Goal: Complete application form: Complete application form

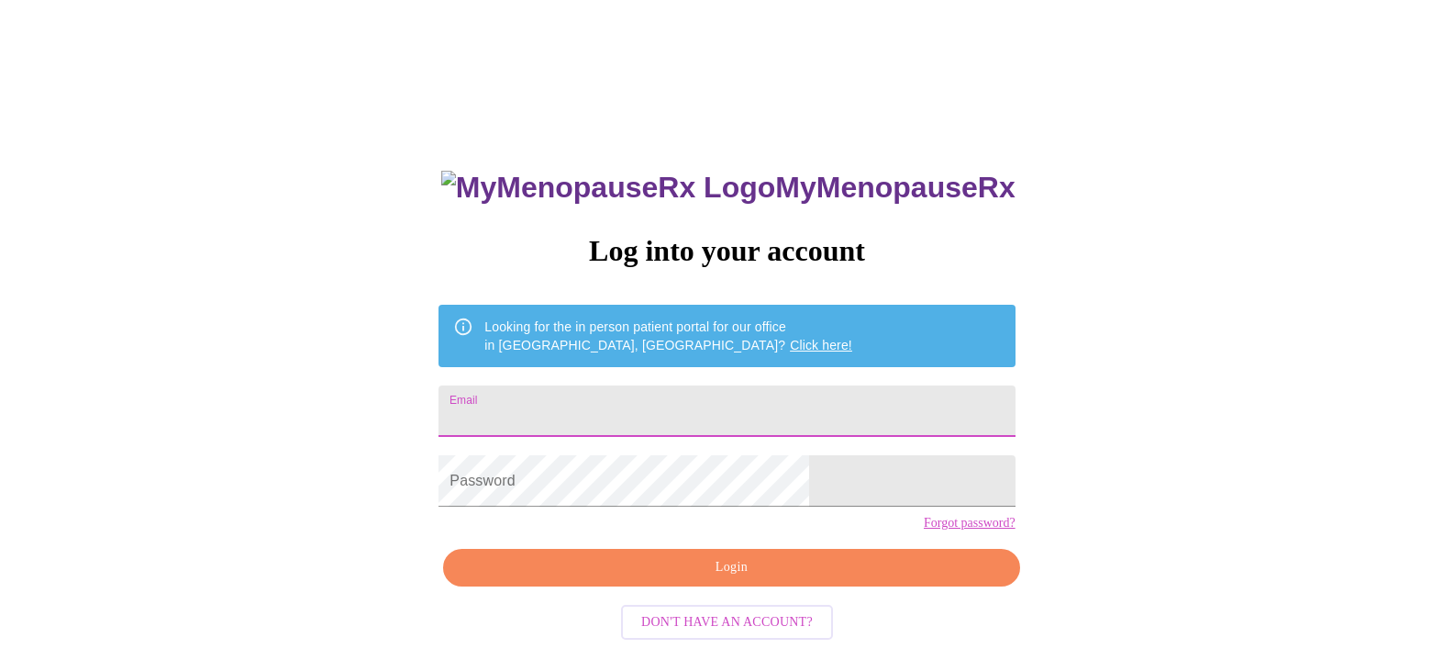
click at [785, 416] on input "Email" at bounding box center [727, 410] width 576 height 51
type input "[EMAIL_ADDRESS][DOMAIN_NAME]"
click at [726, 579] on span "Login" at bounding box center [731, 567] width 534 height 23
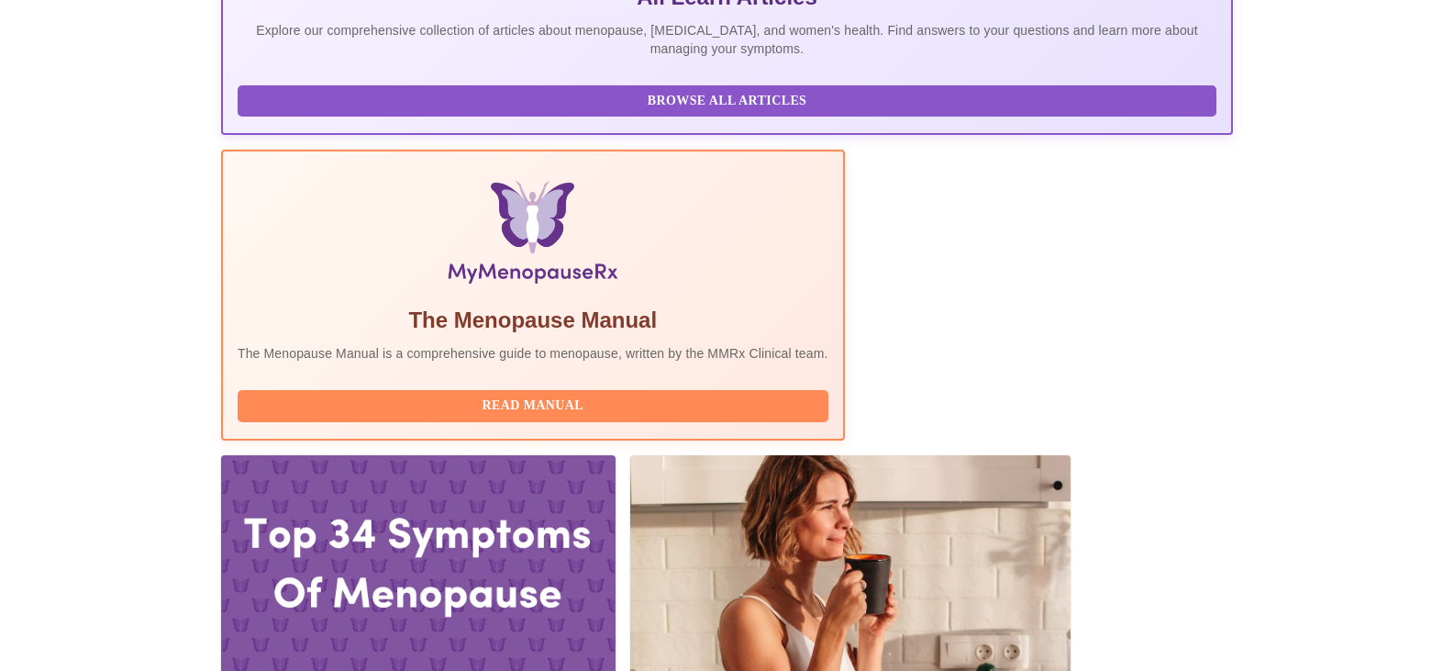
scroll to position [444, 0]
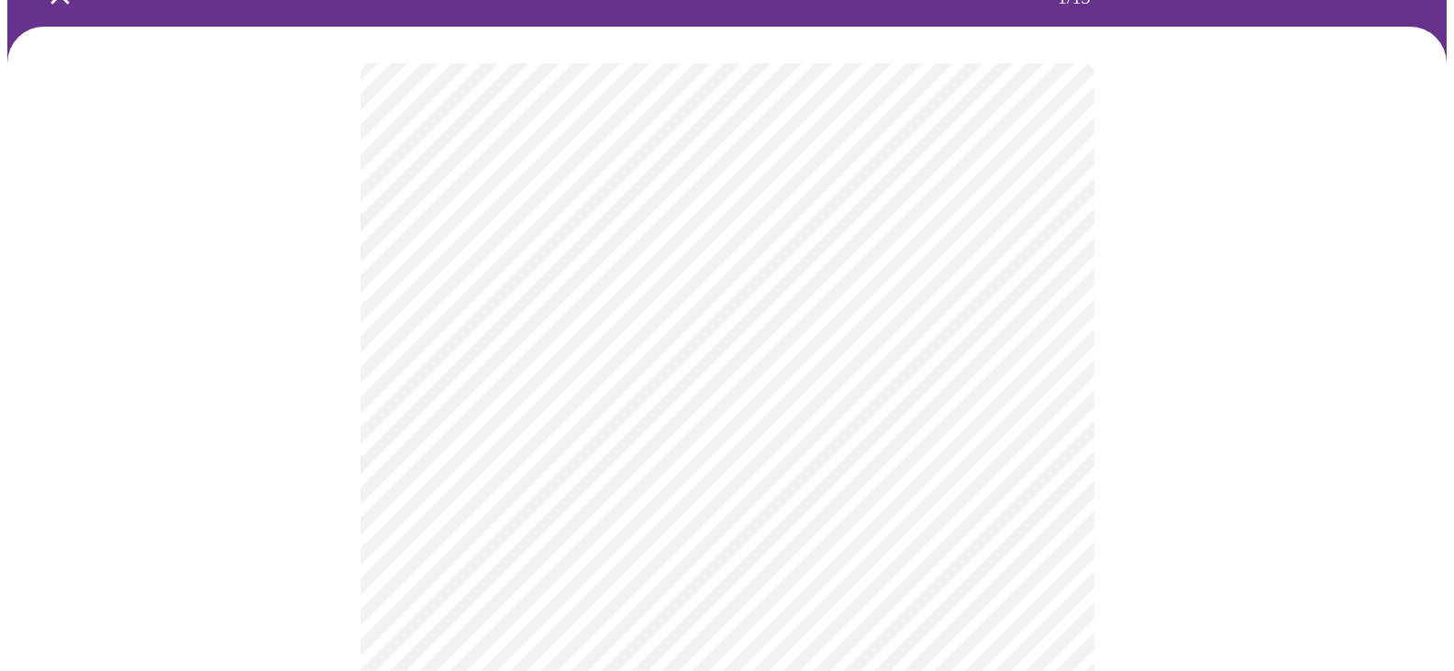
scroll to position [118, 0]
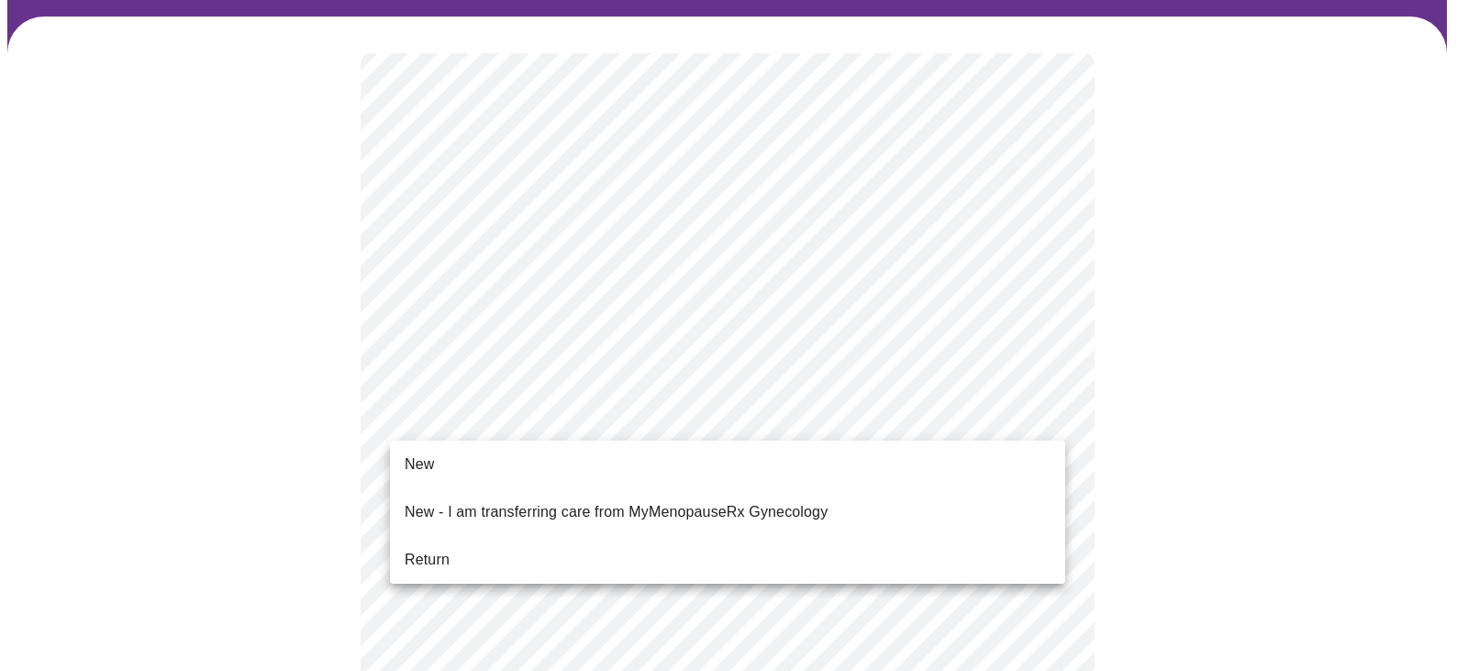
click at [471, 544] on li "Return" at bounding box center [727, 559] width 675 height 33
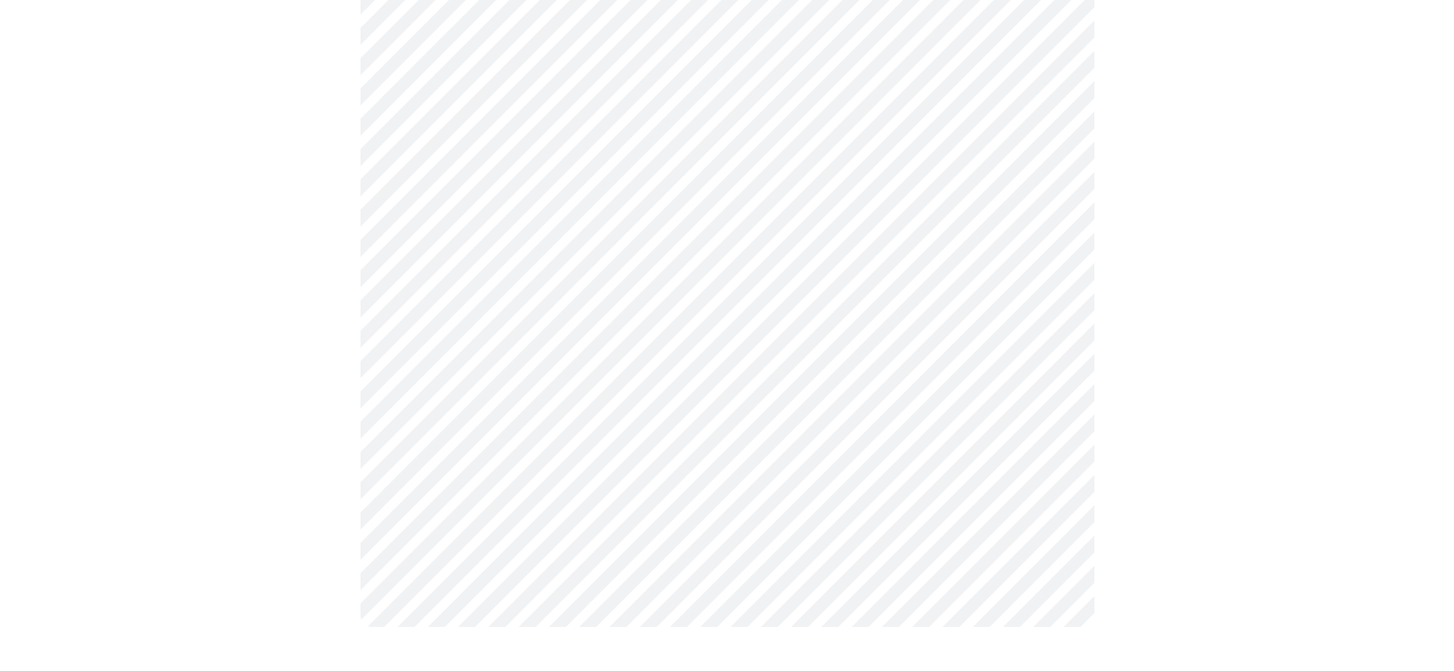
scroll to position [0, 0]
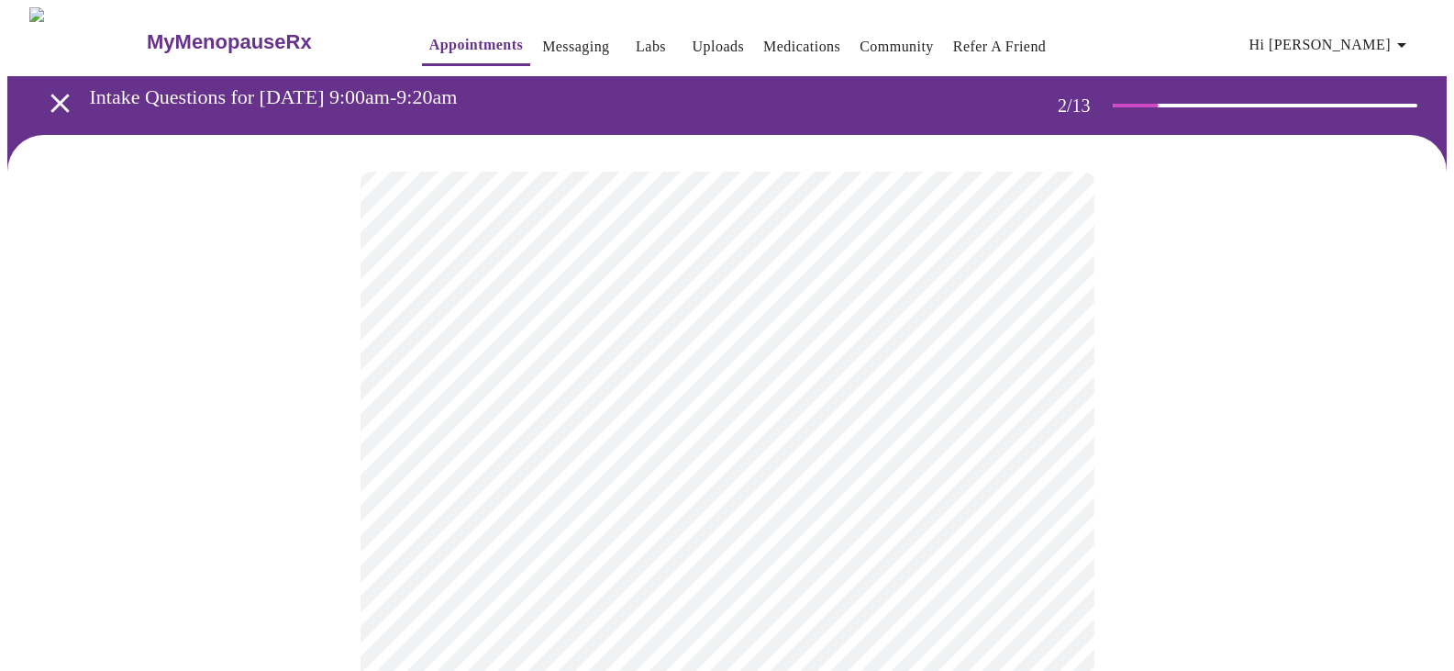
click at [905, 372] on body "MyMenopauseRx Appointments Messaging Labs Uploads Medications Community Refer a…" at bounding box center [727, 558] width 1440 height 1103
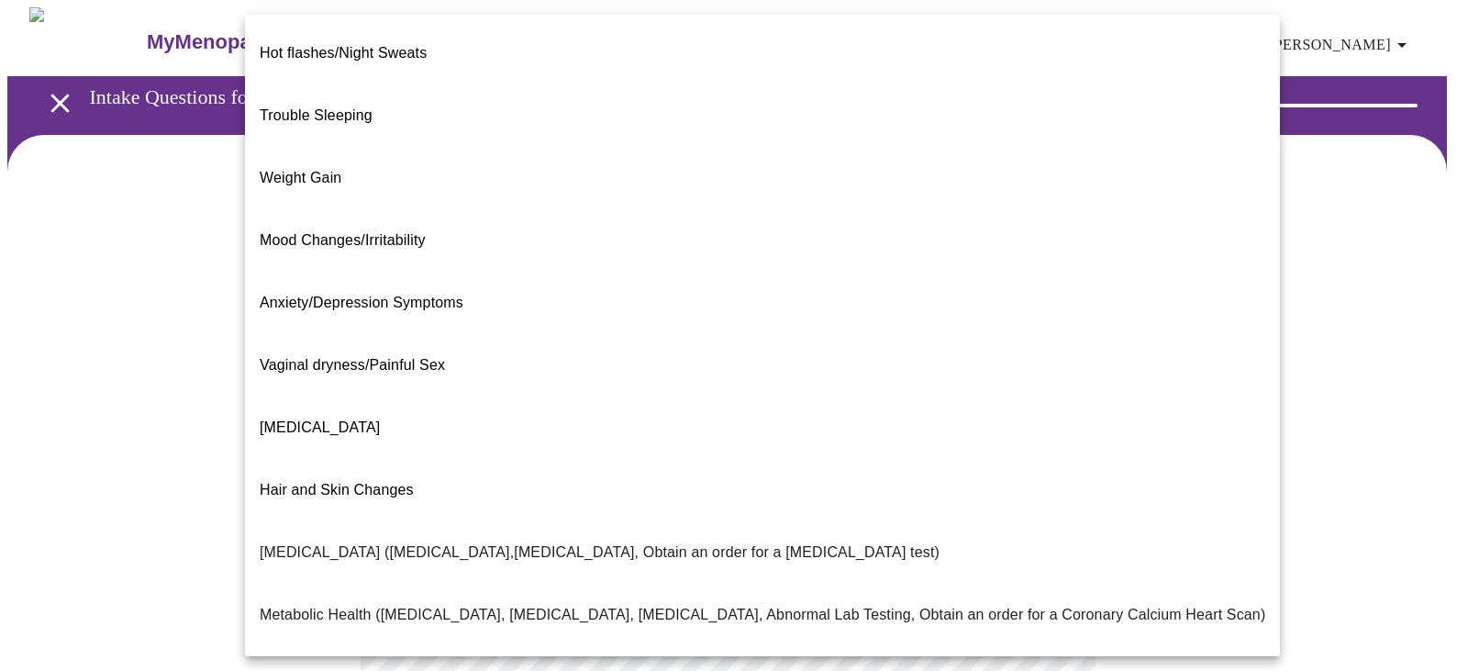
click at [339, 170] on span "Weight Gain" at bounding box center [301, 178] width 82 height 16
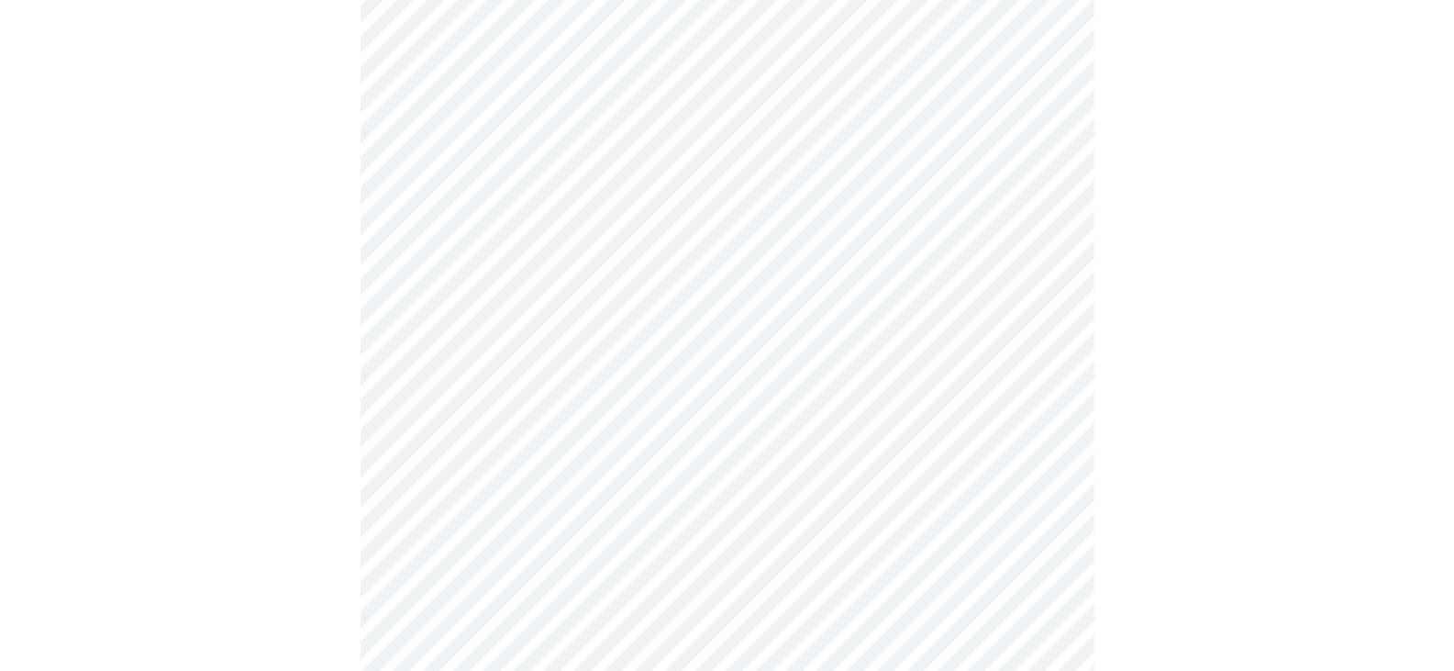
scroll to position [234, 0]
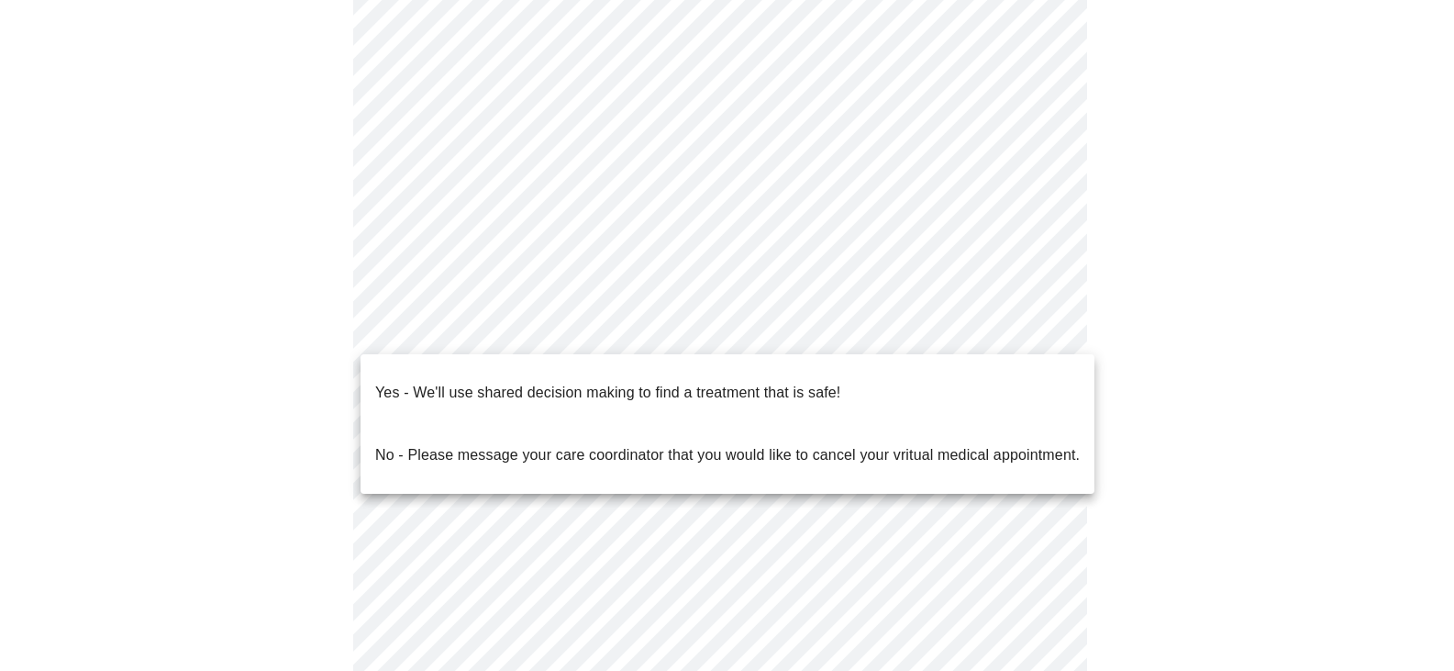
click at [1007, 328] on body "MyMenopauseRx Appointments Messaging Labs Uploads Medications Community Refer a…" at bounding box center [727, 319] width 1440 height 1092
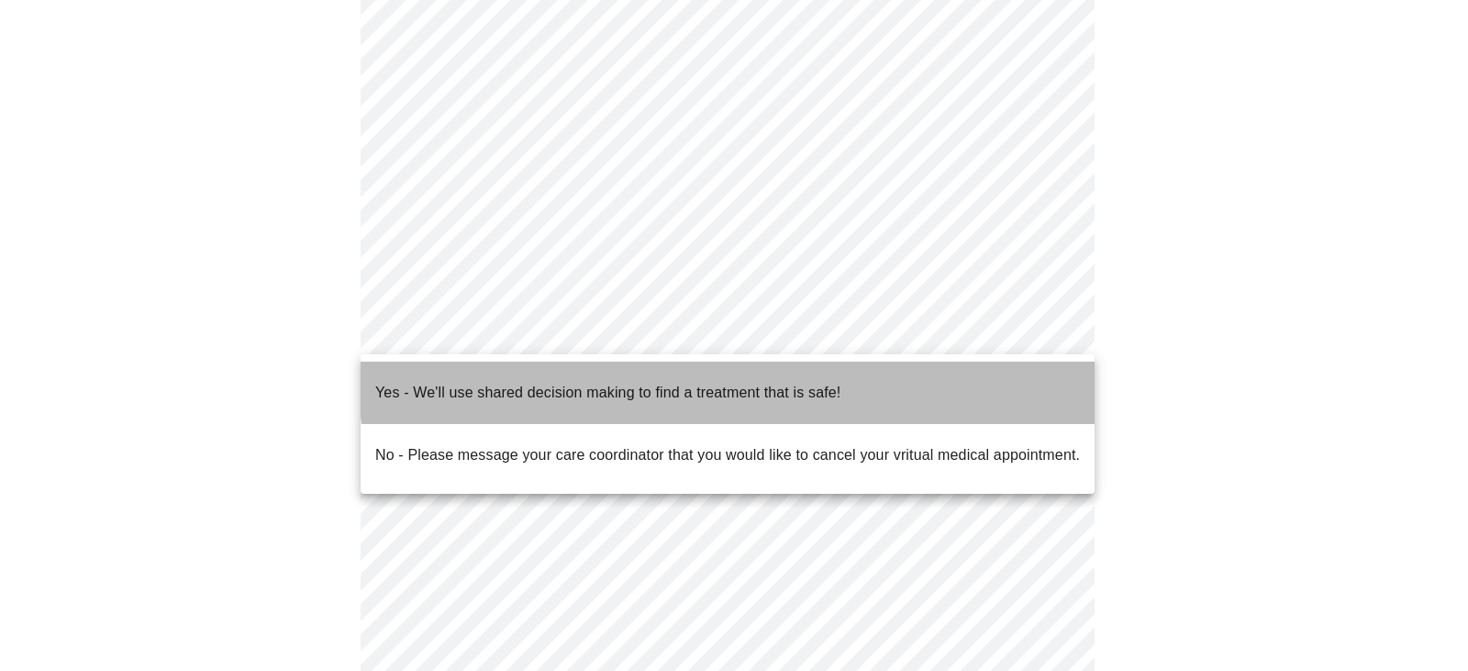
click at [835, 382] on p "Yes - We'll use shared decision making to find a treatment that is safe!" at bounding box center [607, 393] width 465 height 22
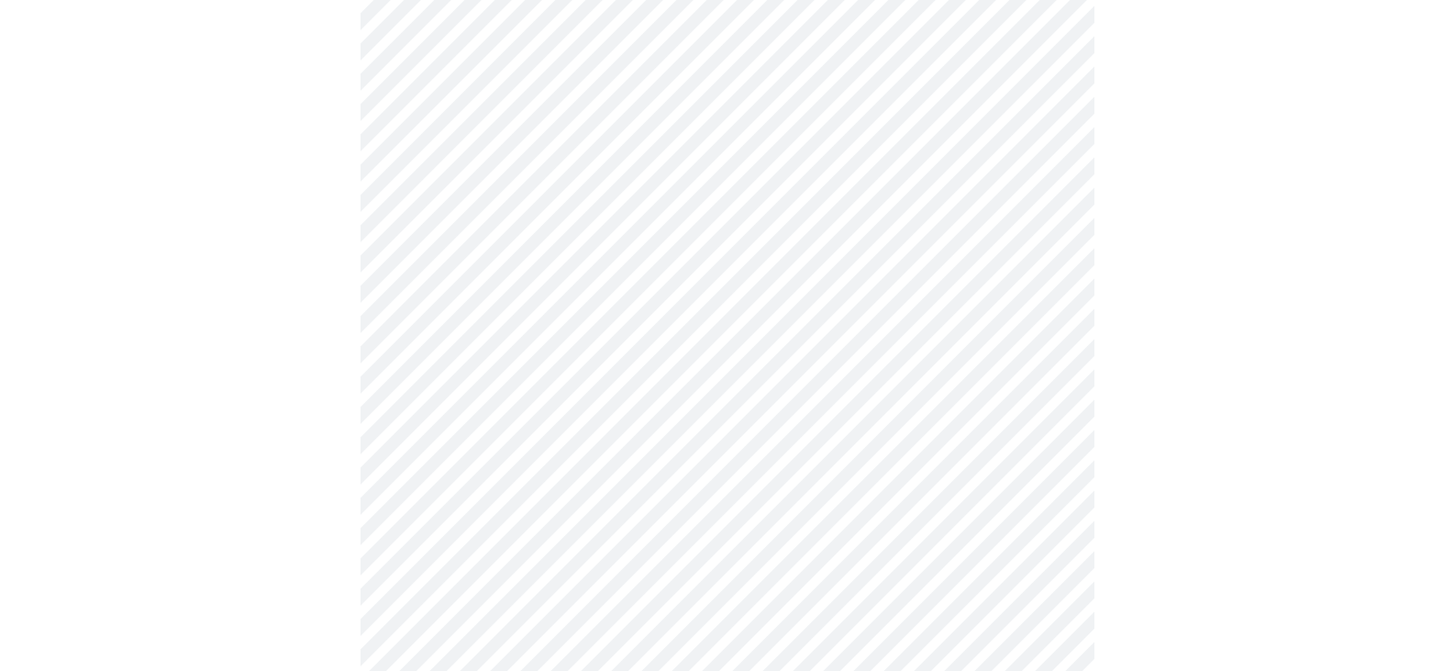
scroll to position [0, 0]
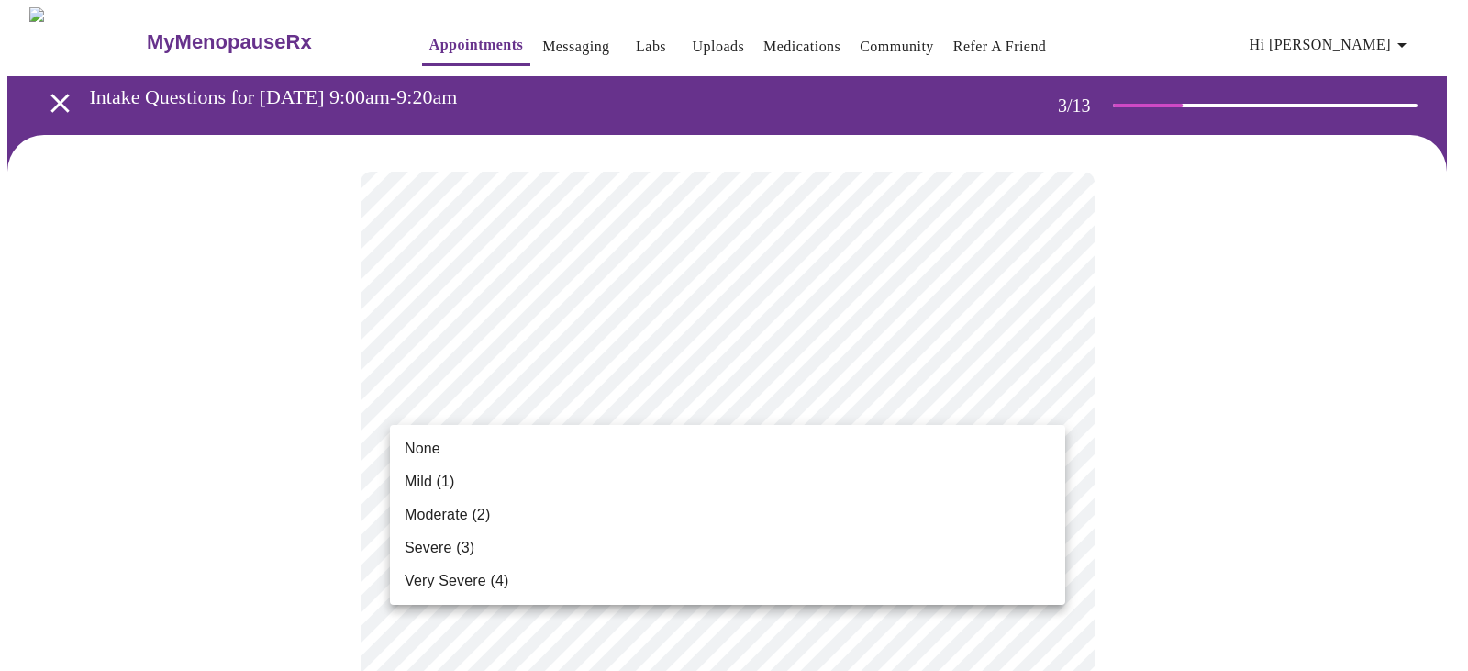
click at [506, 456] on li "None" at bounding box center [727, 448] width 675 height 33
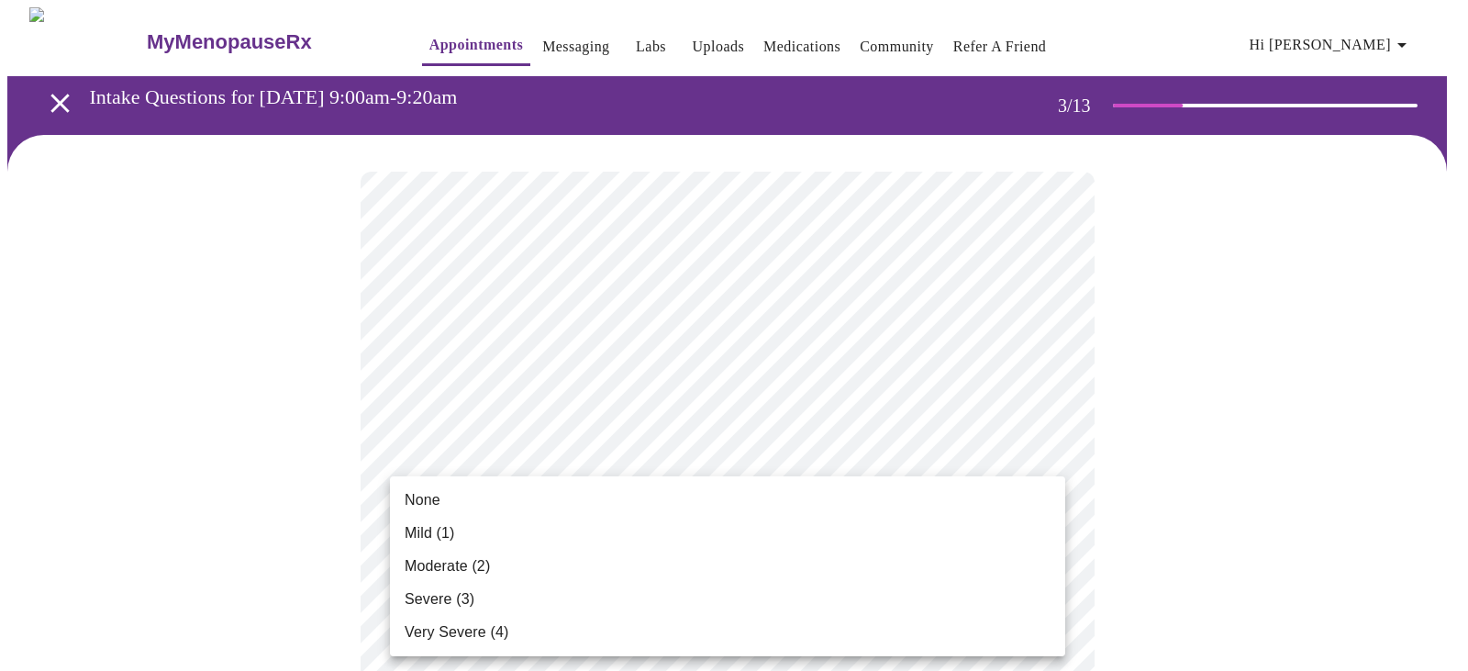
click at [465, 540] on li "Mild (1)" at bounding box center [727, 533] width 675 height 33
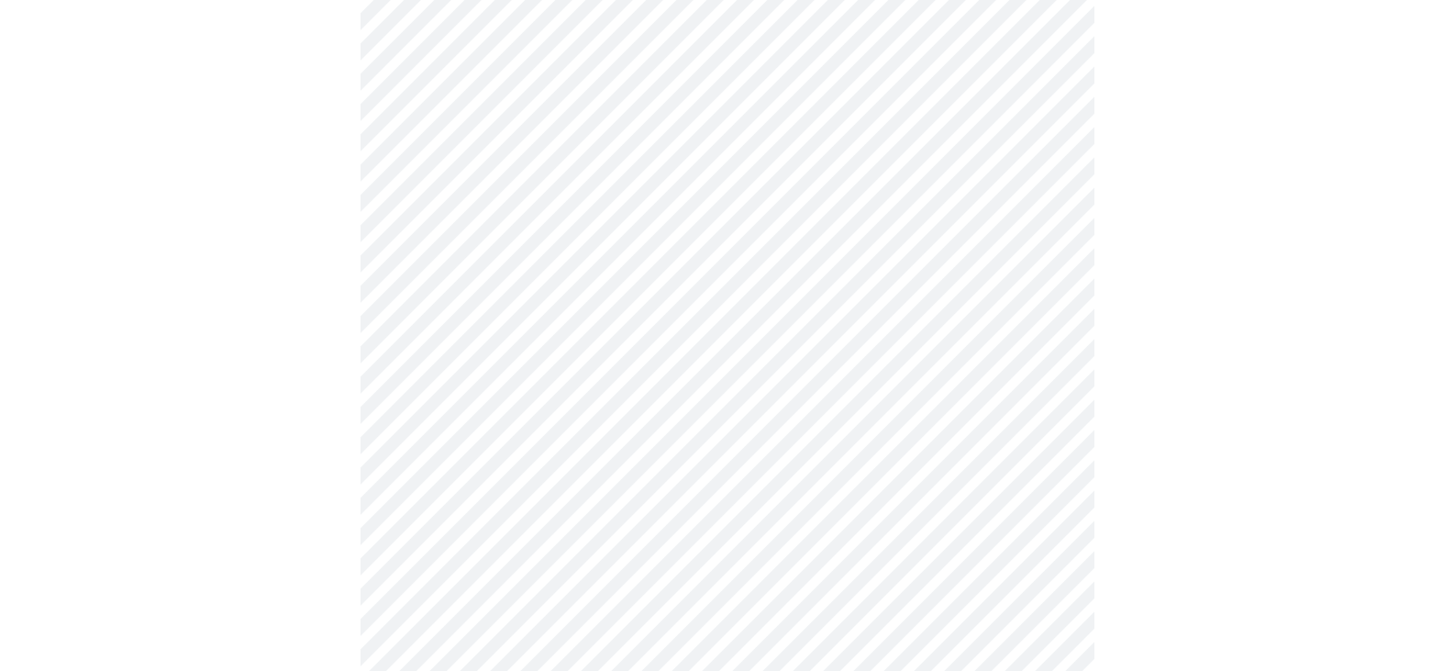
scroll to position [347, 0]
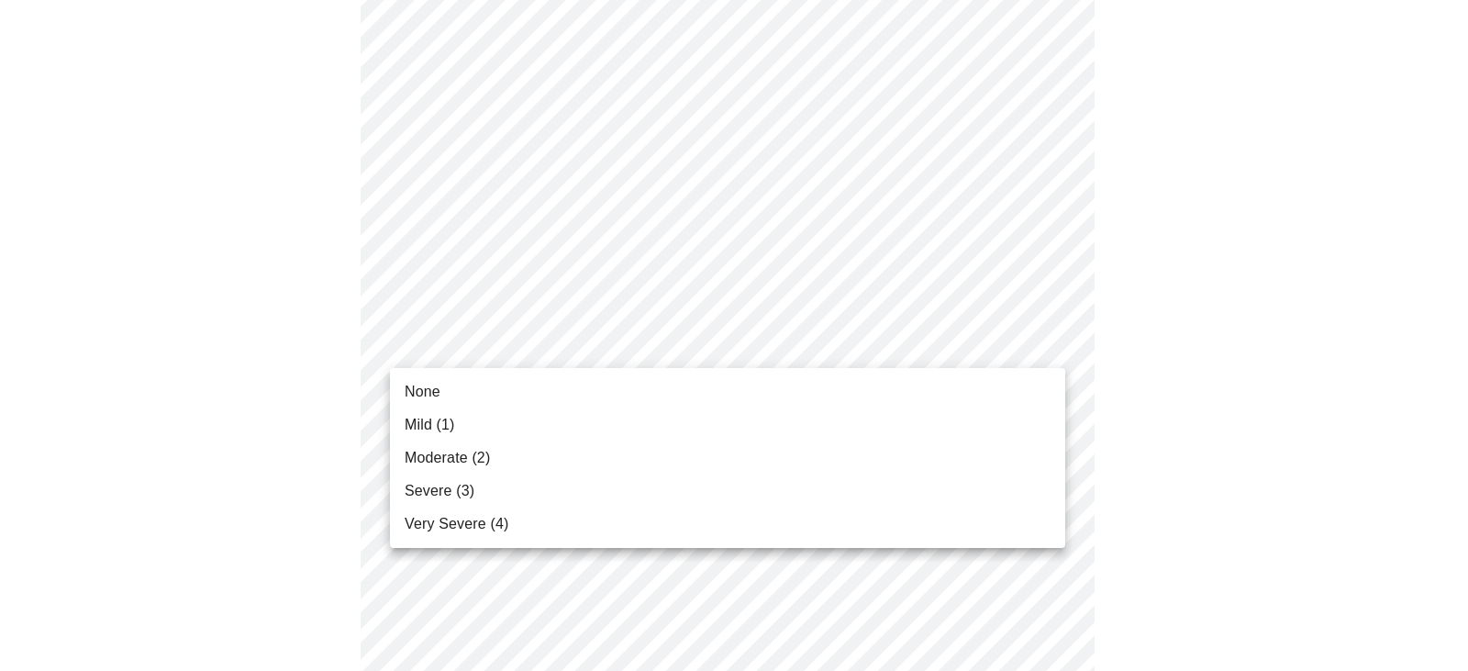
click at [545, 391] on li "None" at bounding box center [727, 391] width 675 height 33
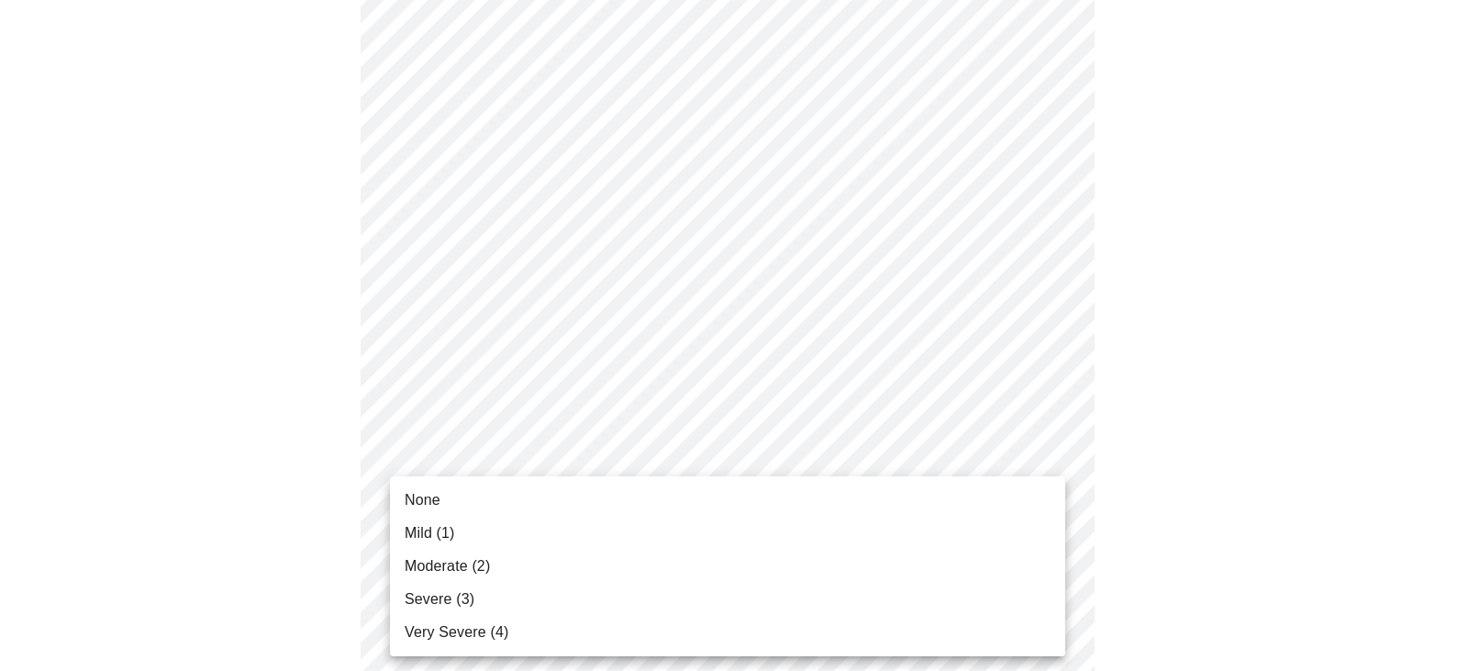
click at [470, 496] on li "None" at bounding box center [727, 500] width 675 height 33
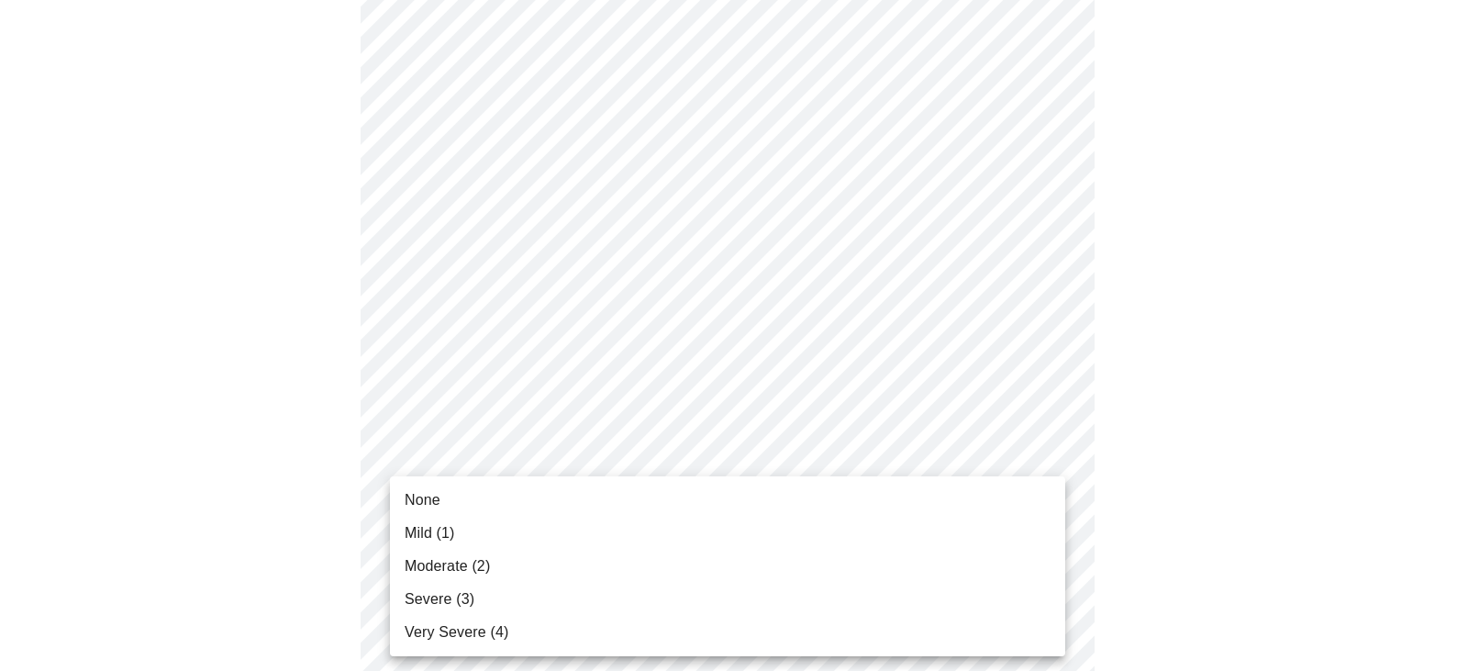
click at [664, 620] on li "Very Severe (4)" at bounding box center [727, 632] width 675 height 33
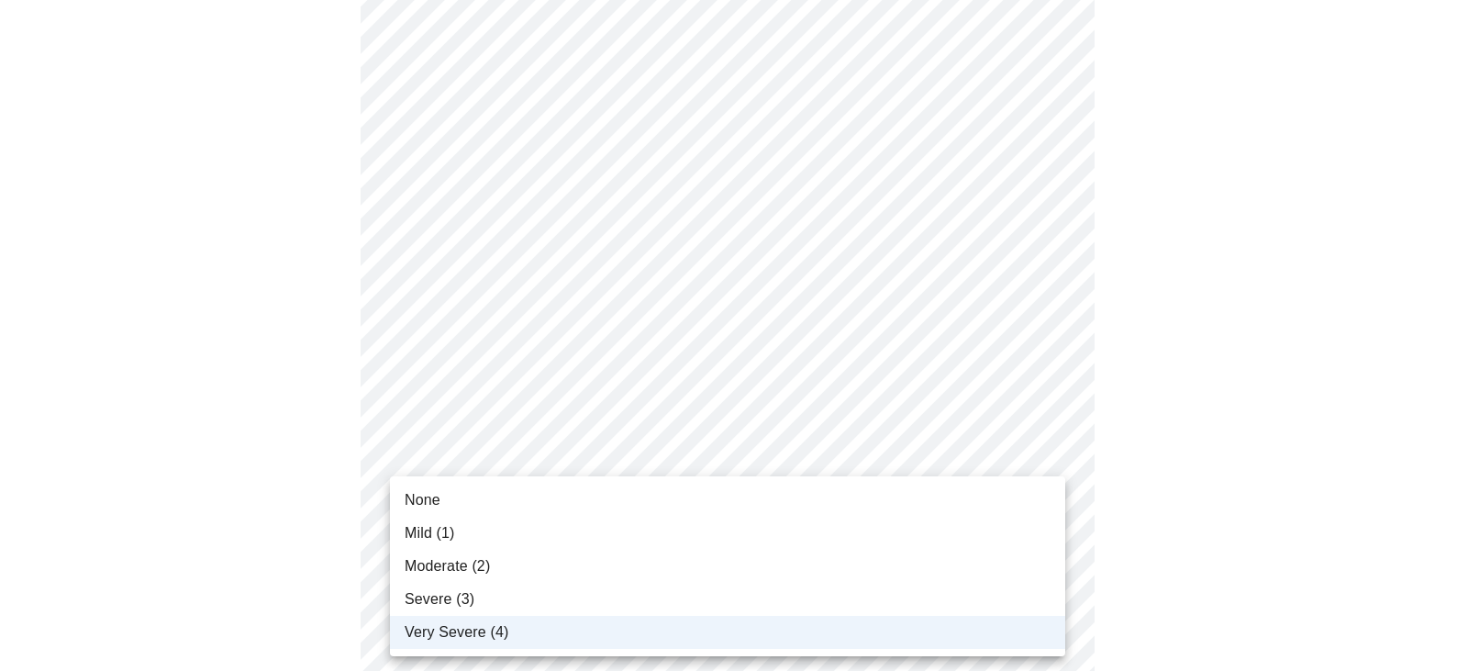
click at [470, 569] on span "Moderate (2)" at bounding box center [447, 566] width 85 height 22
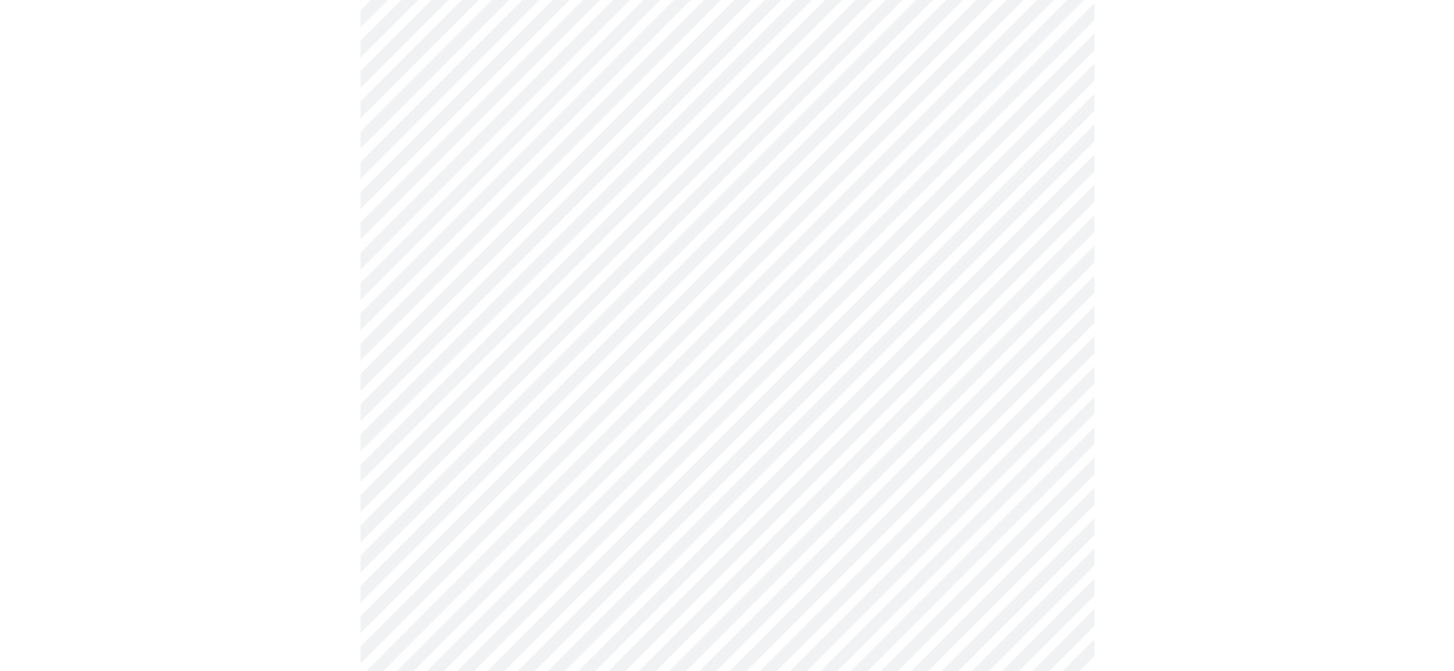
scroll to position [714, 0]
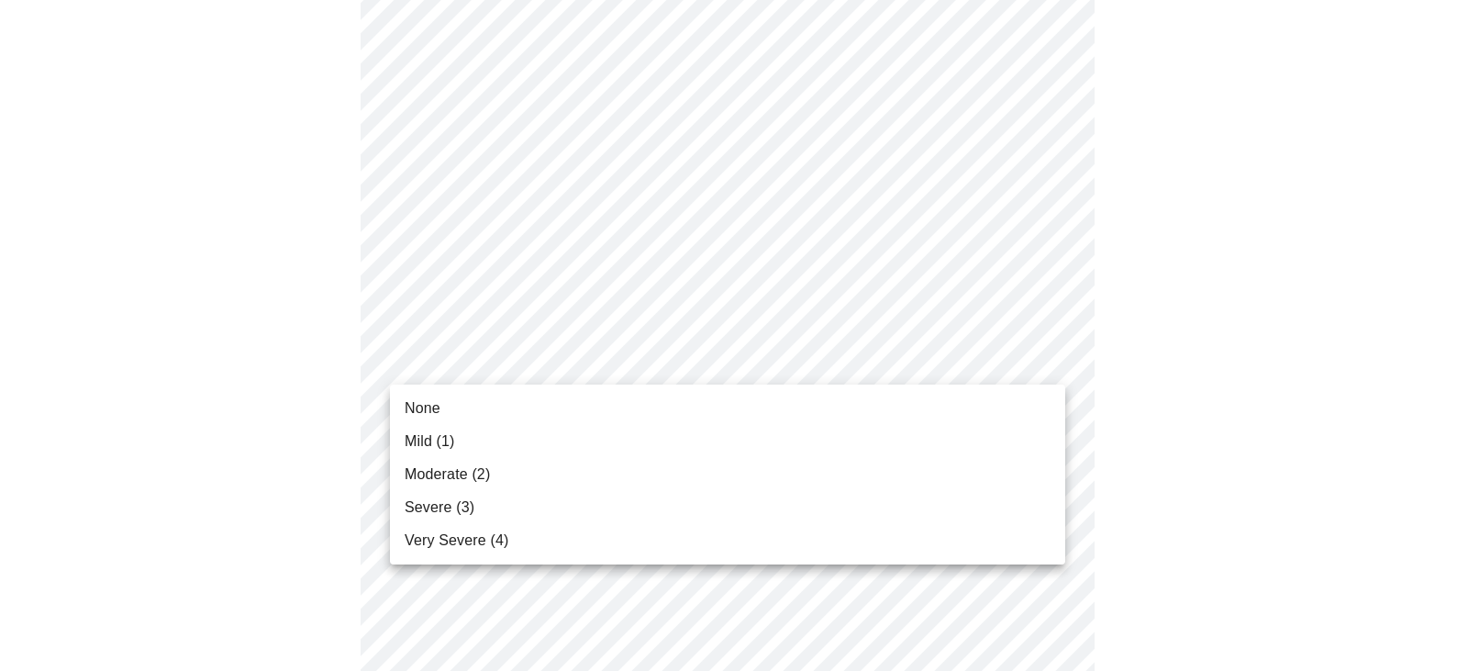
click at [671, 354] on body "MyMenopauseRx Appointments Messaging Labs Uploads Medications Community Refer a…" at bounding box center [733, 449] width 1453 height 2312
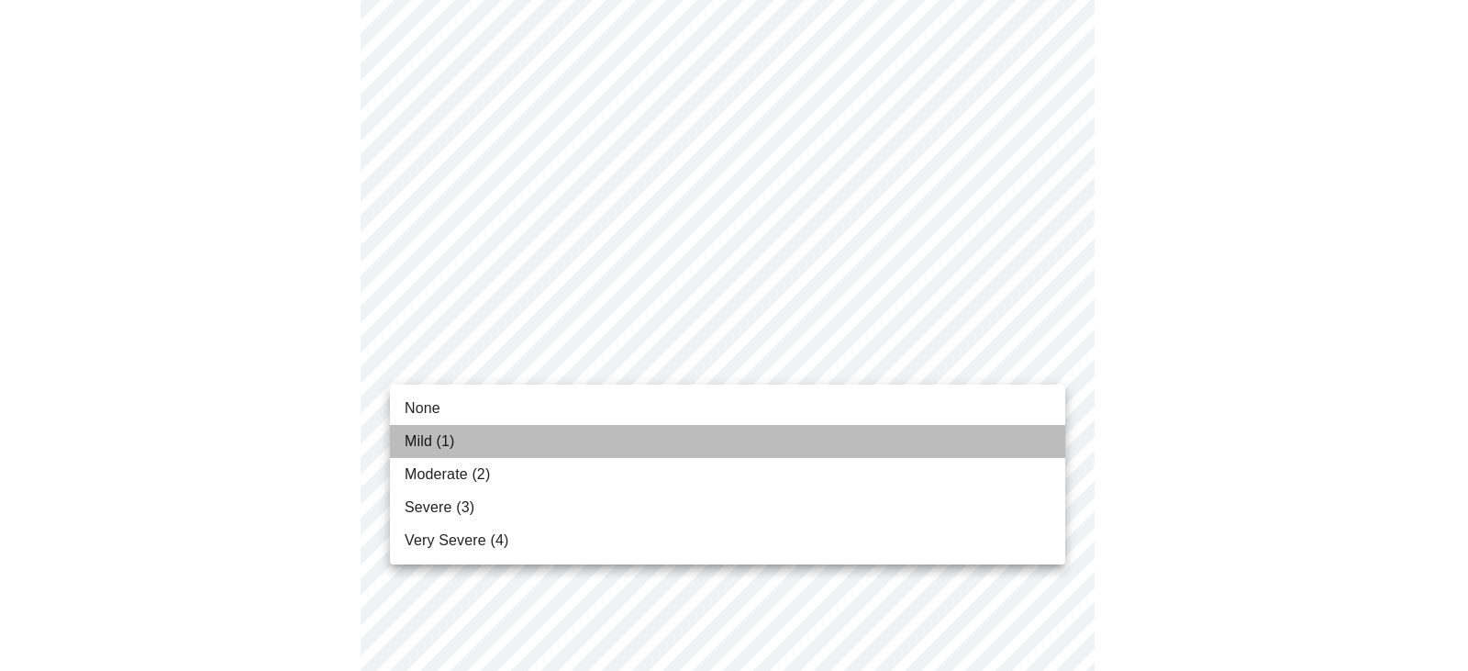
click at [462, 446] on li "Mild (1)" at bounding box center [727, 441] width 675 height 33
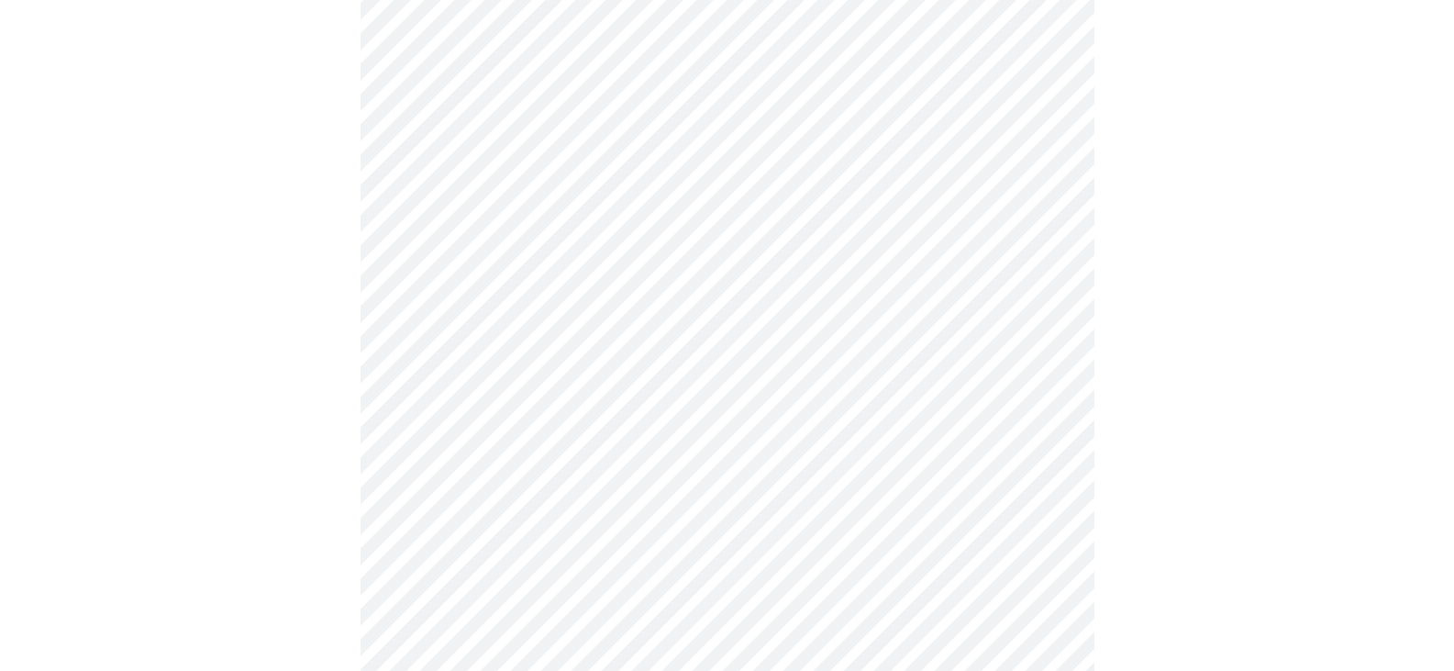
click at [629, 526] on body "MyMenopauseRx Appointments Messaging Labs Uploads Medications Community Refer a…" at bounding box center [727, 436] width 1440 height 2286
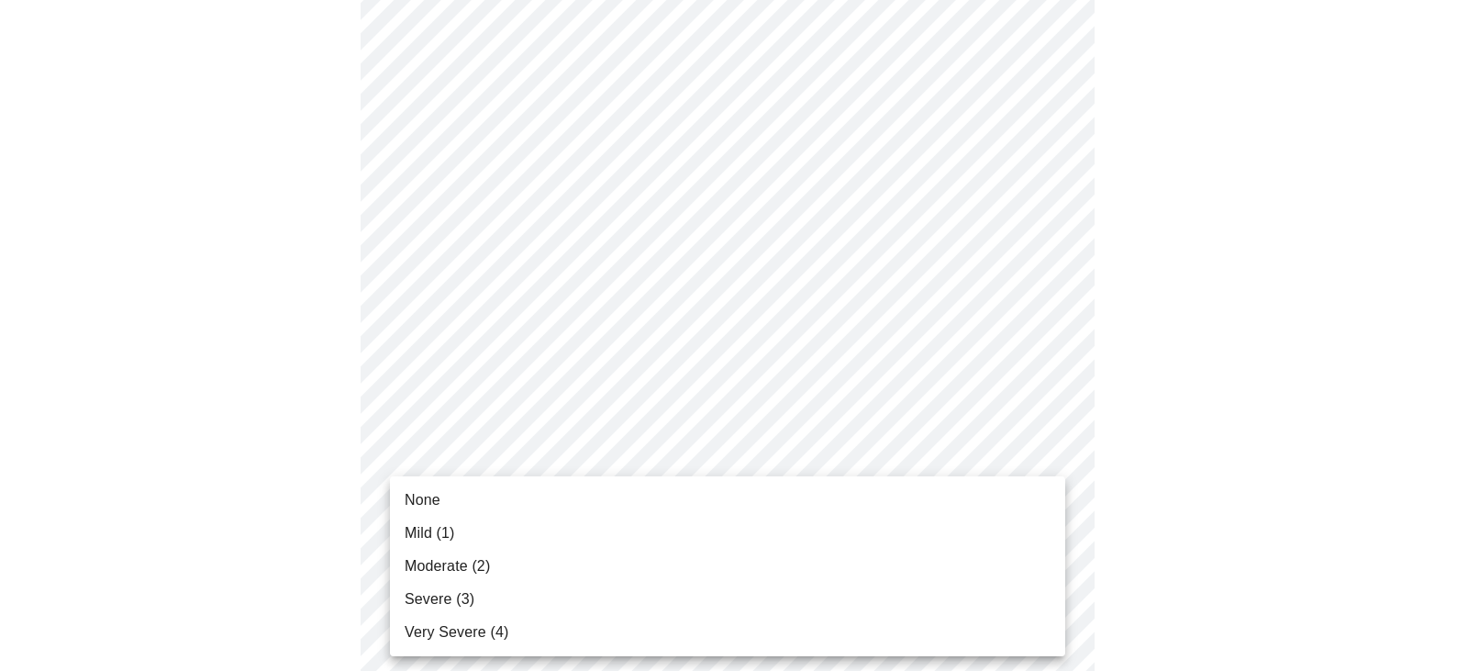
click at [492, 499] on li "None" at bounding box center [727, 500] width 675 height 33
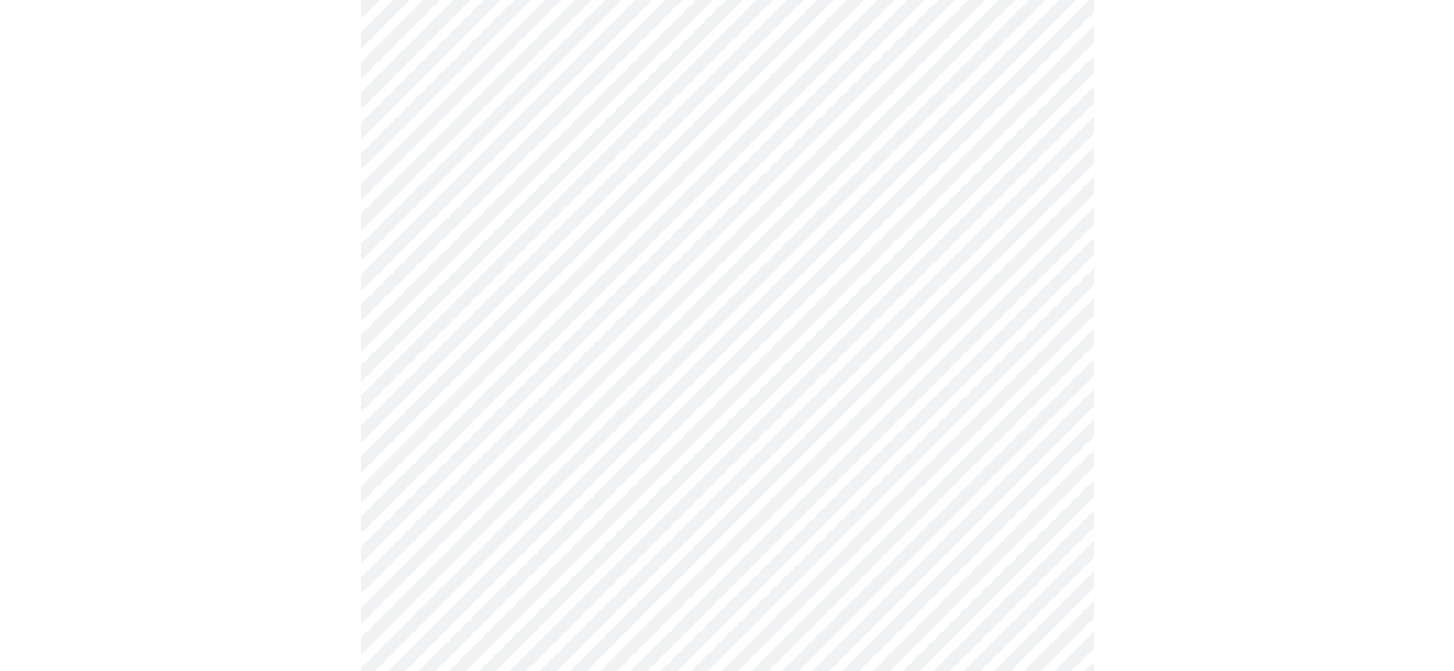
scroll to position [876, 0]
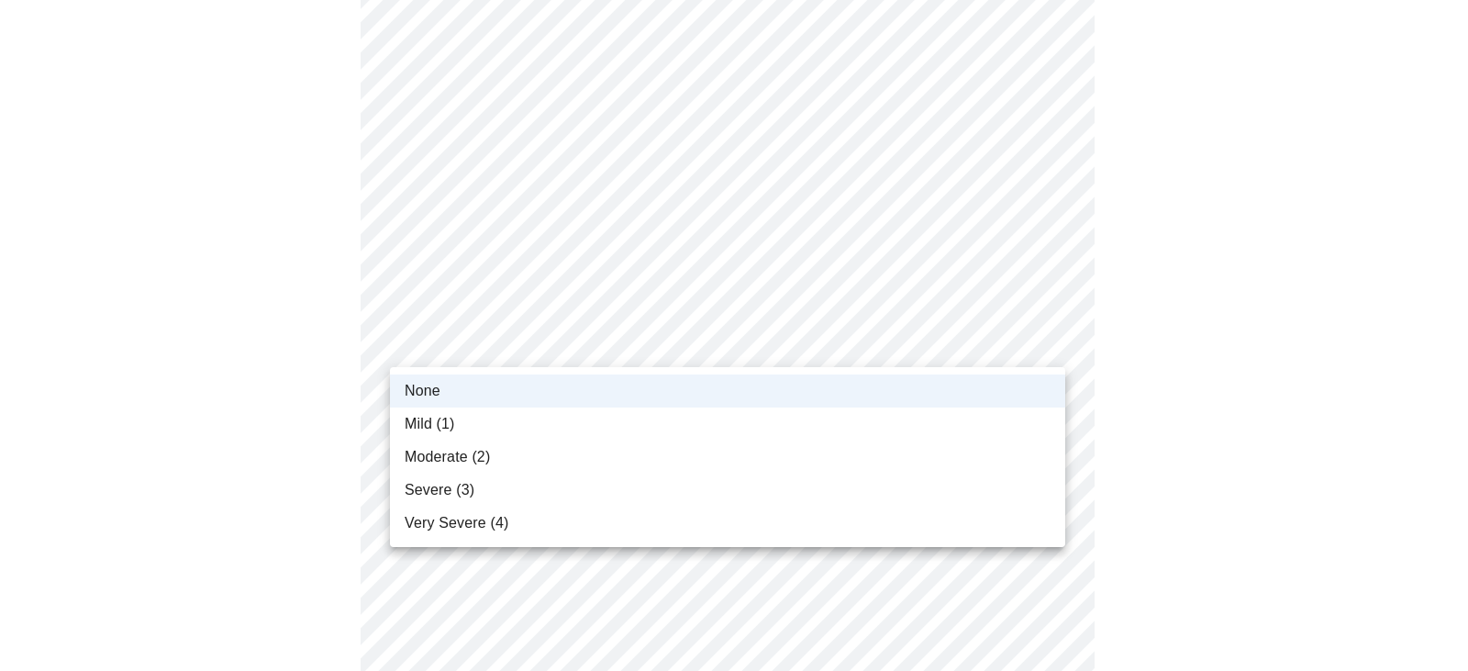
click at [796, 358] on body "MyMenopauseRx Appointments Messaging Labs Uploads Medications Community Refer a…" at bounding box center [733, 261] width 1453 height 2261
click at [480, 451] on span "Moderate (2)" at bounding box center [447, 457] width 85 height 22
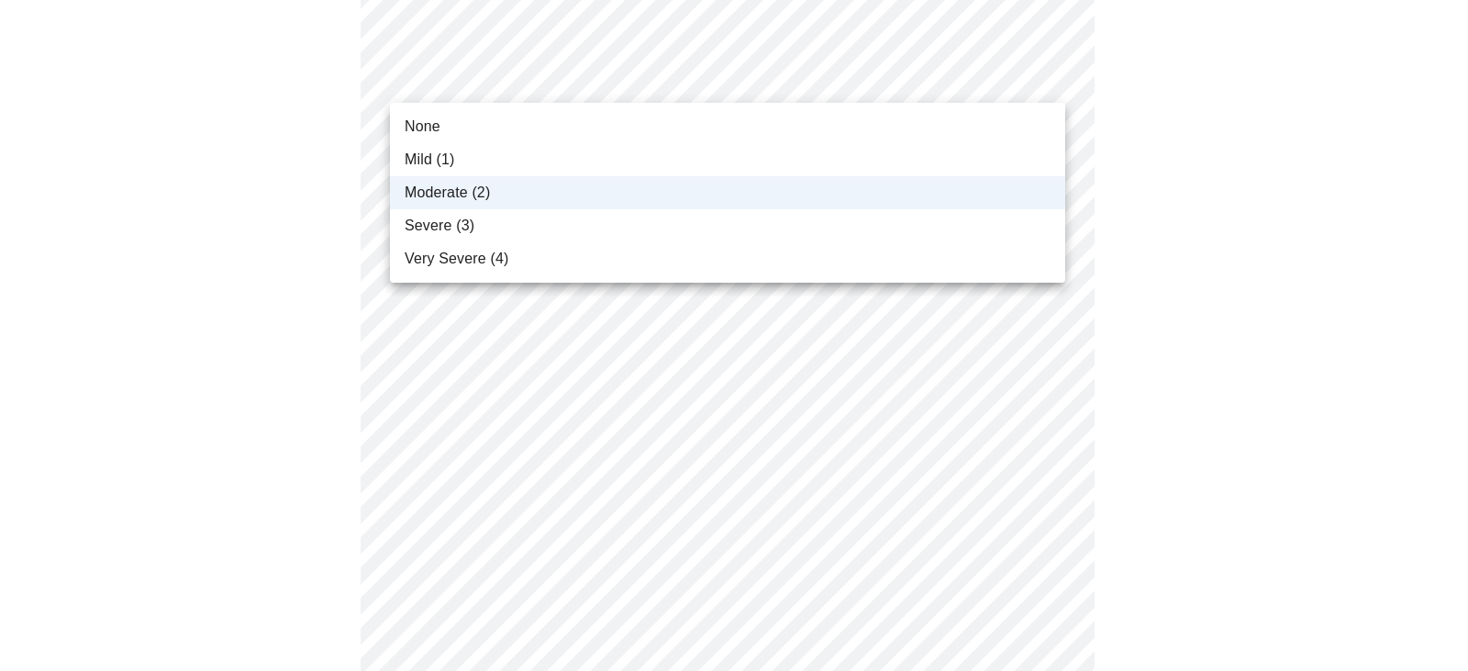
click at [547, 72] on body "MyMenopauseRx Appointments Messaging Labs Uploads Medications Community Refer a…" at bounding box center [733, 261] width 1453 height 2261
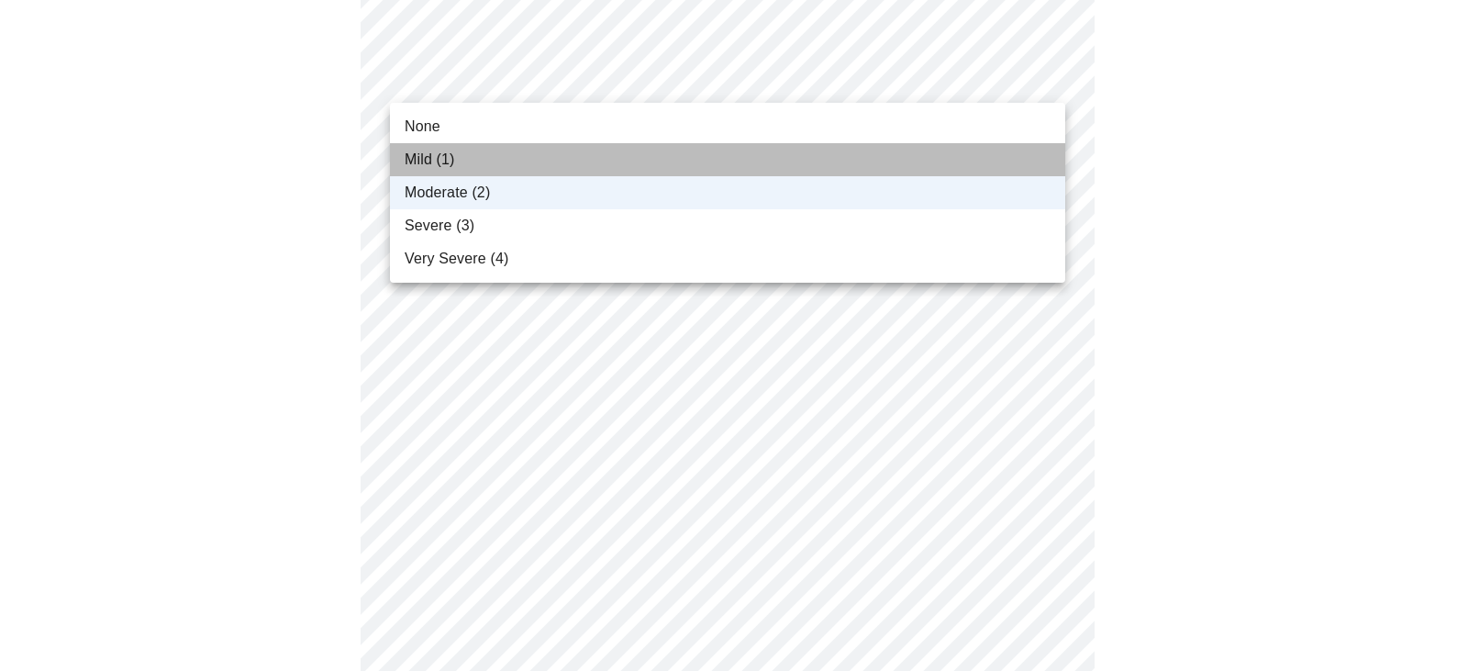
click at [429, 169] on span "Mild (1)" at bounding box center [430, 160] width 50 height 22
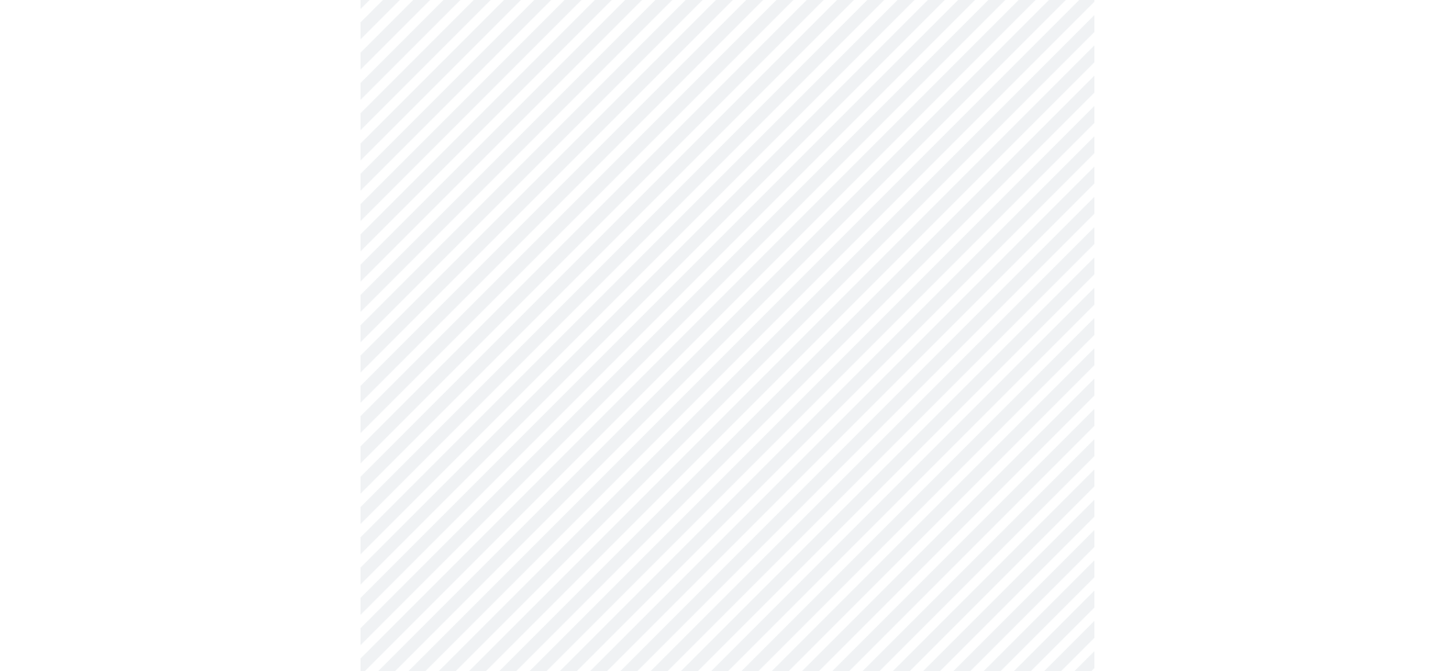
click at [528, 200] on body "MyMenopauseRx Appointments Messaging Labs Uploads Medications Community Refer a…" at bounding box center [727, 261] width 1440 height 2261
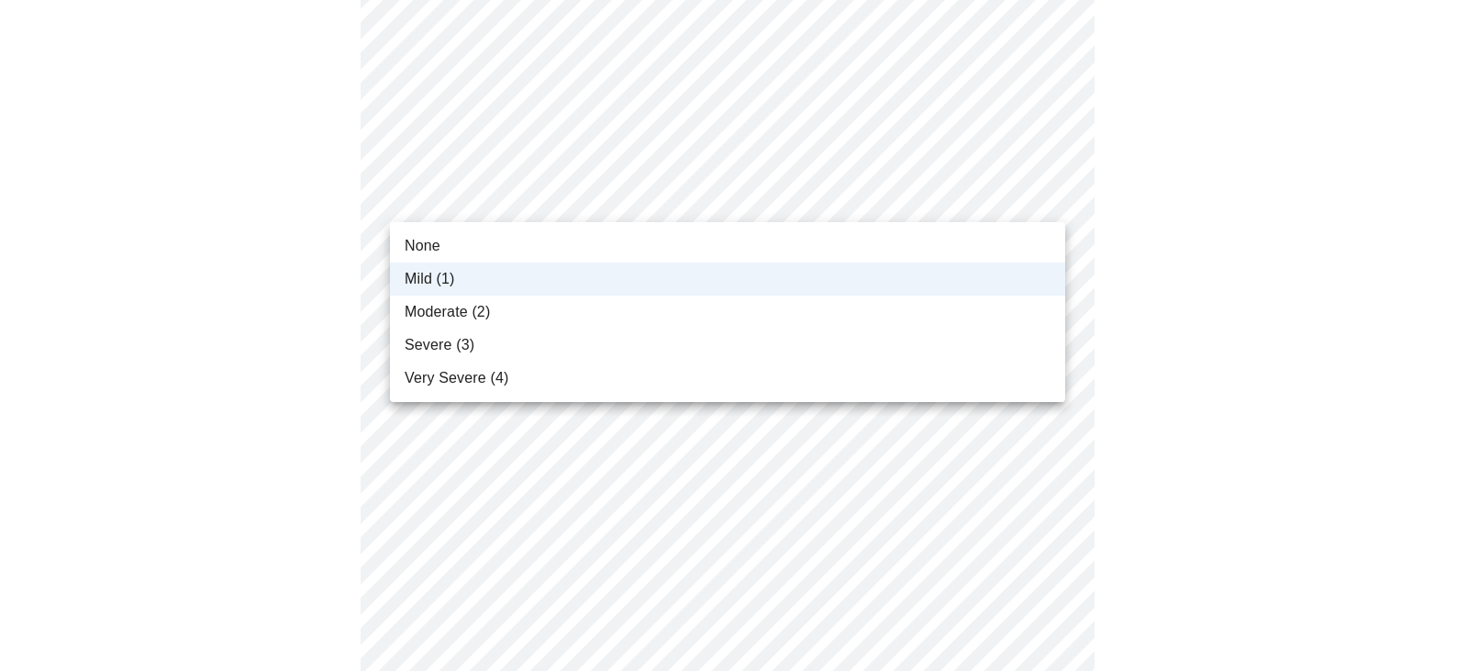
click at [464, 259] on li "None" at bounding box center [727, 245] width 675 height 33
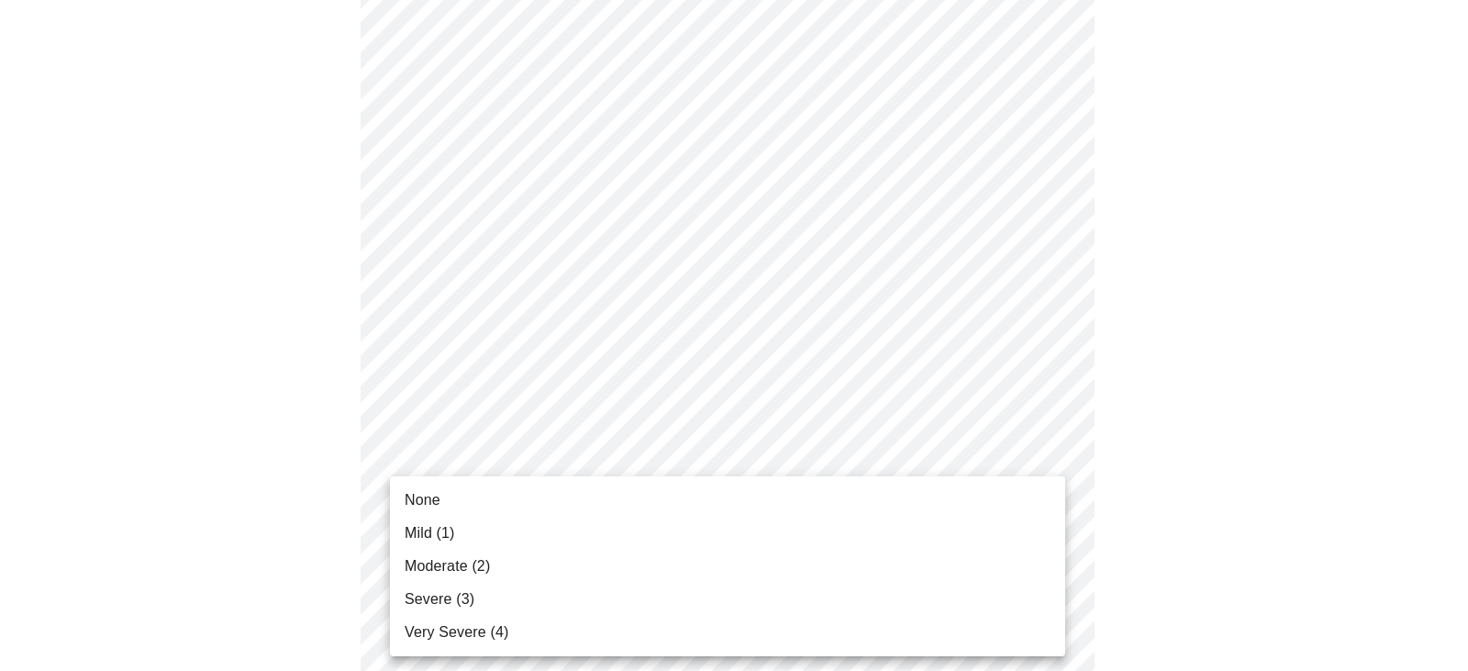
click at [980, 484] on body "MyMenopauseRx Appointments Messaging Labs Uploads Medications Community Refer a…" at bounding box center [733, 261] width 1453 height 2261
click at [462, 557] on span "Moderate (2)" at bounding box center [447, 566] width 85 height 22
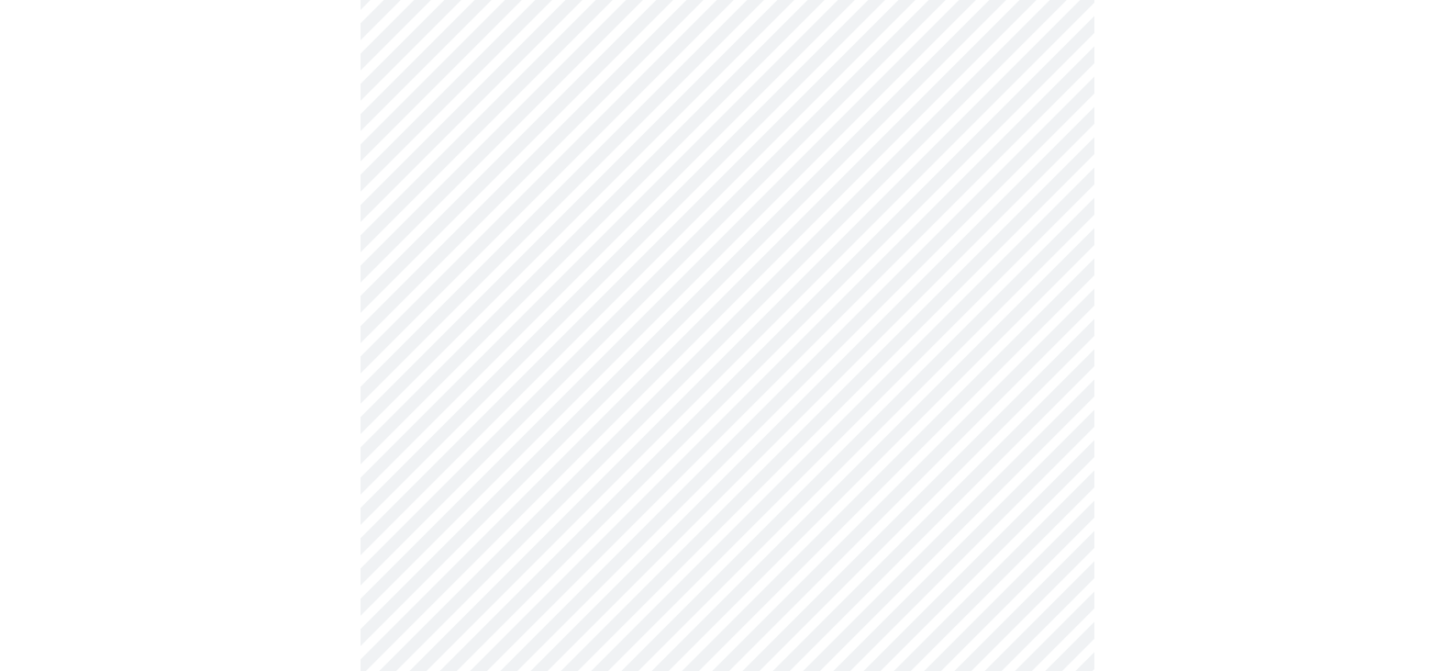
scroll to position [1275, 0]
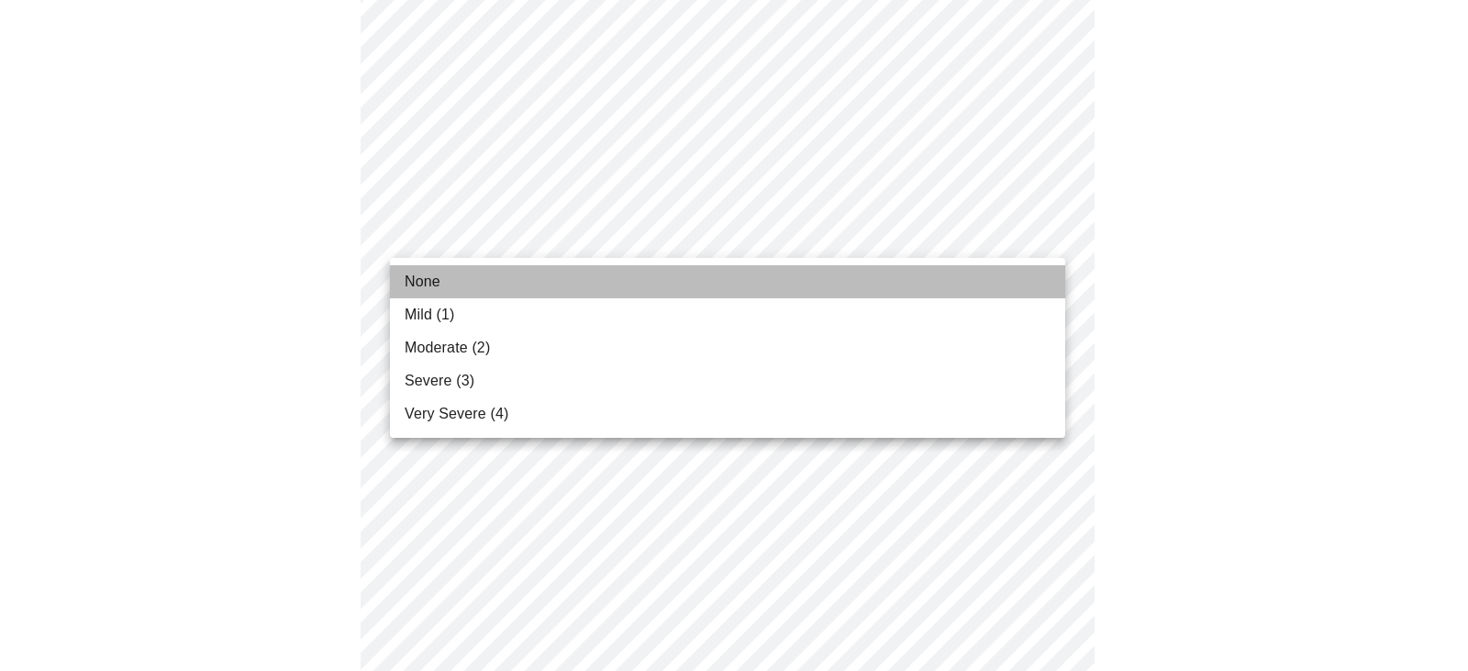
click at [436, 286] on span "None" at bounding box center [423, 282] width 36 height 22
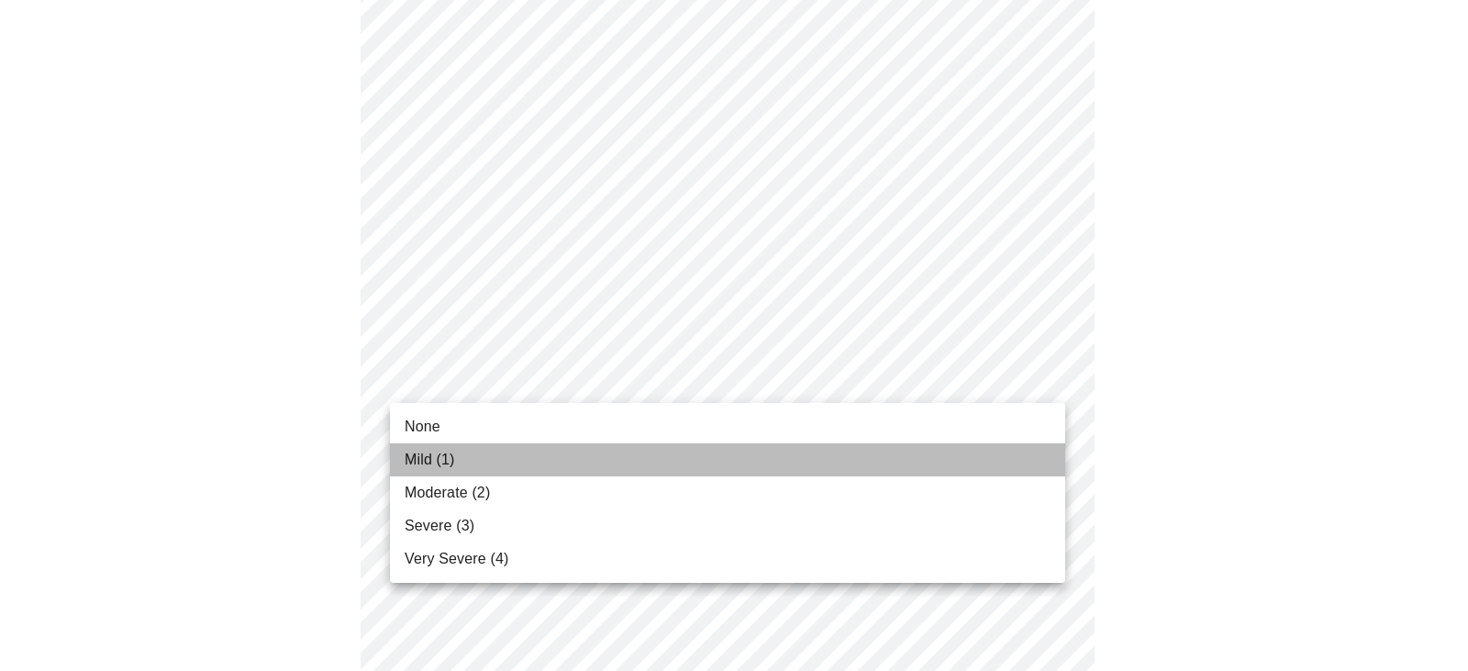
click at [435, 457] on span "Mild (1)" at bounding box center [430, 460] width 50 height 22
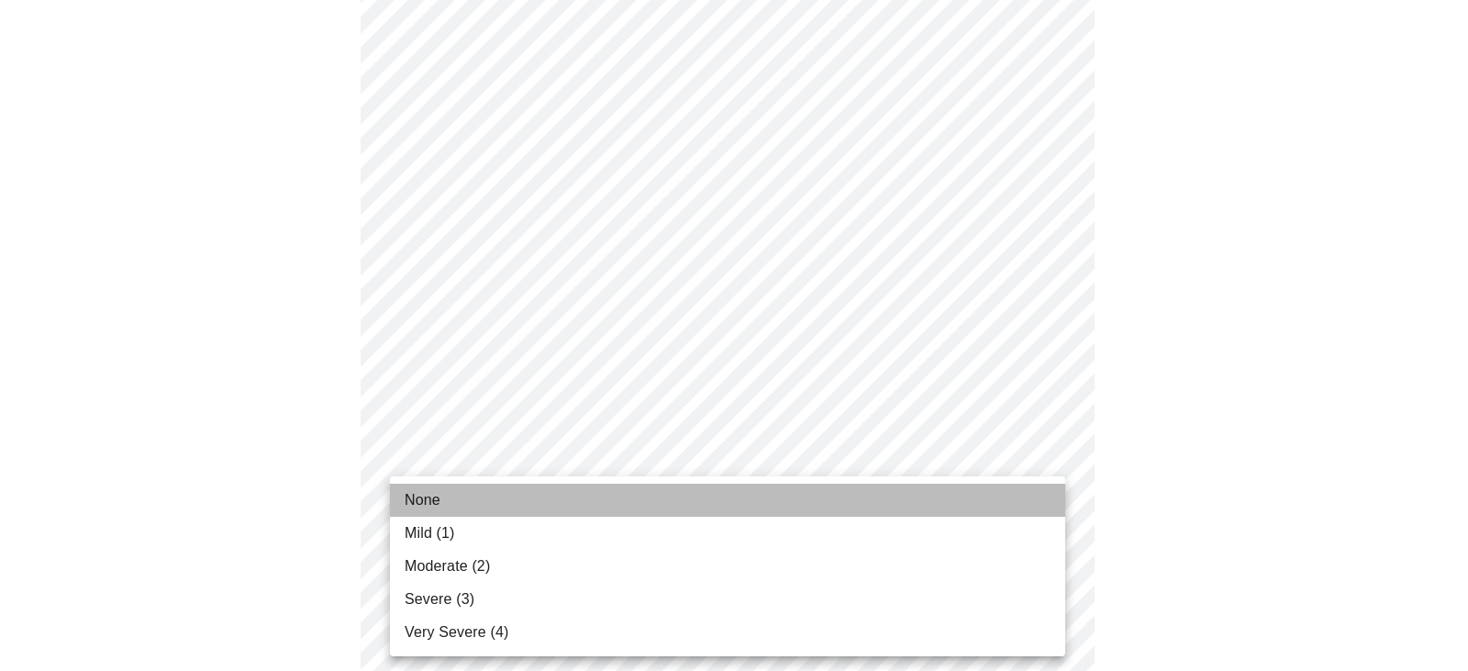
click at [443, 511] on li "None" at bounding box center [727, 500] width 675 height 33
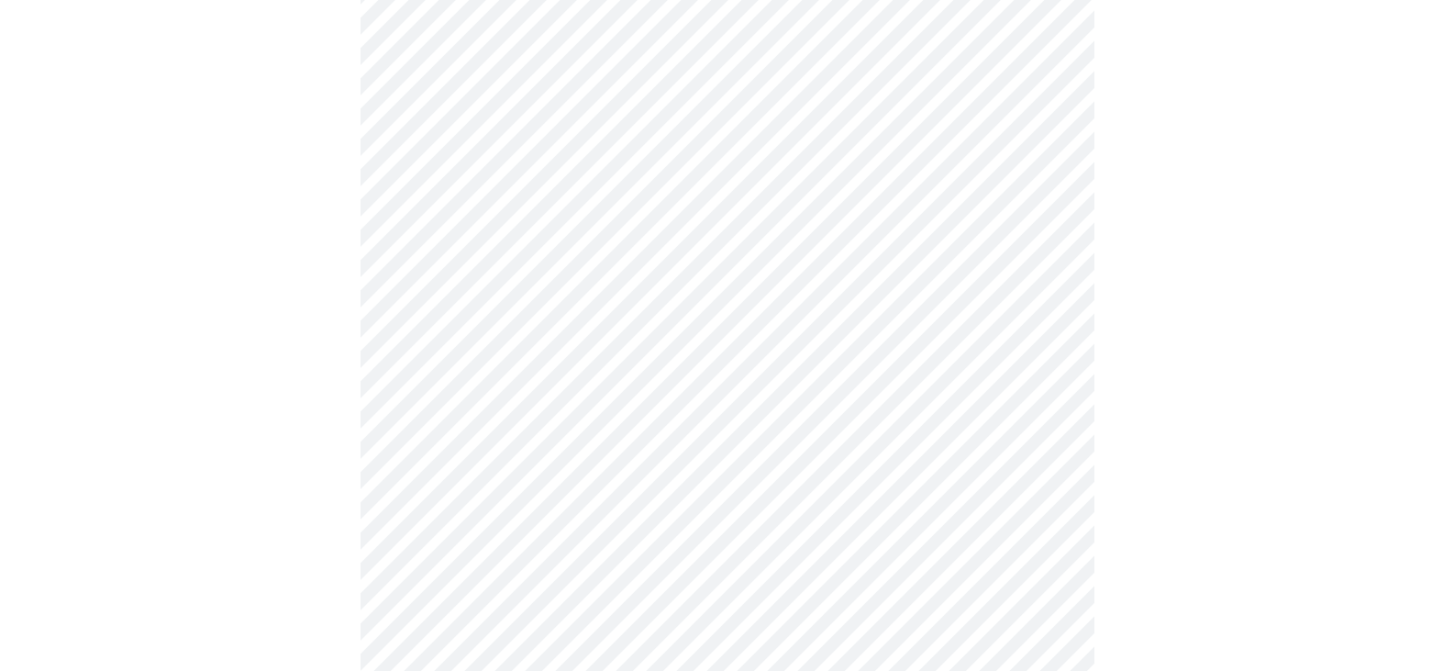
scroll to position [998, 0]
click at [484, 224] on body "MyMenopauseRx Appointments Messaging Labs Uploads Medications Community Refer a…" at bounding box center [727, 88] width 1440 height 2159
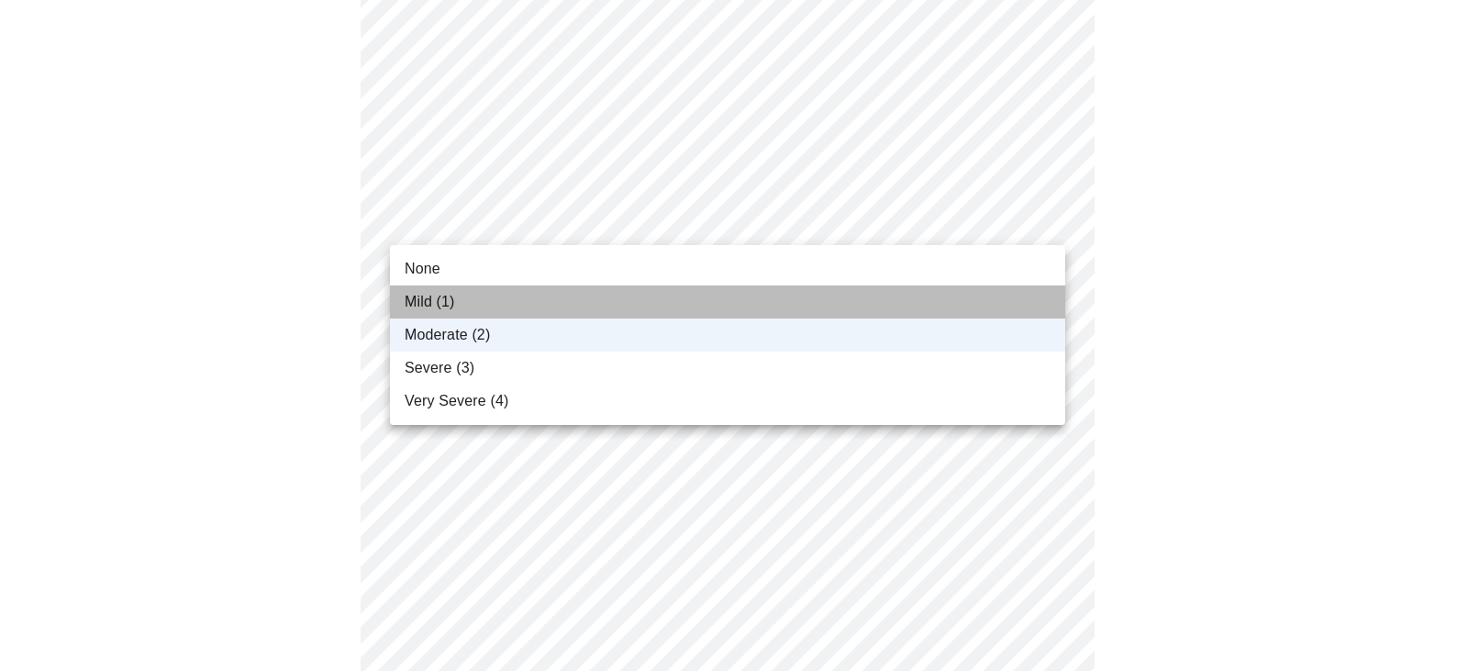
click at [428, 301] on span "Mild (1)" at bounding box center [430, 302] width 50 height 22
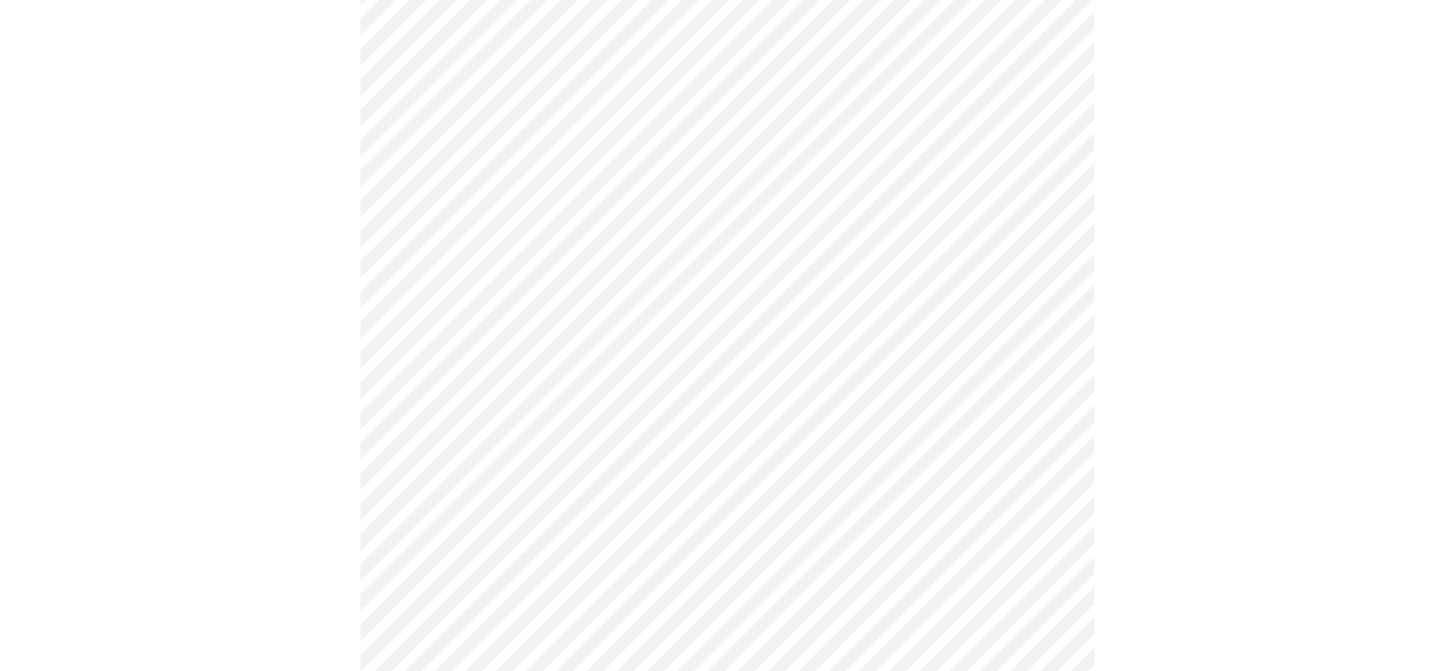
scroll to position [796, 0]
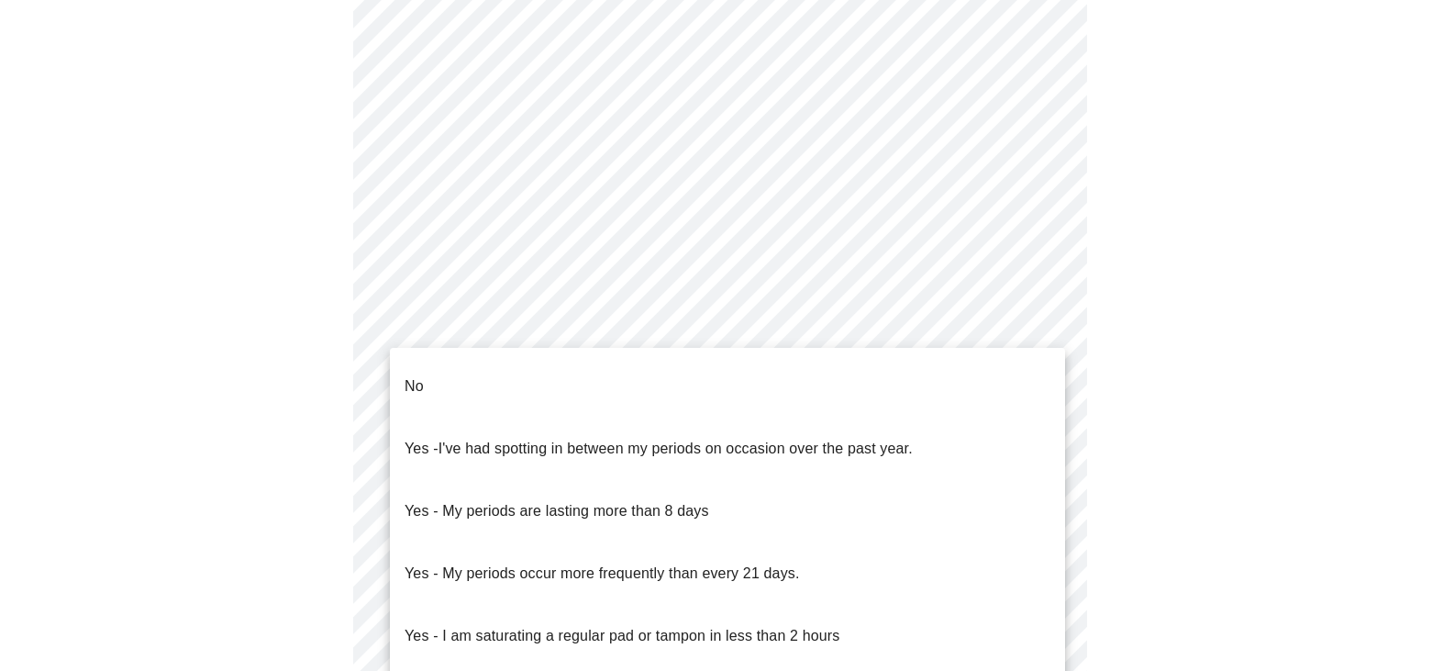
click at [708, 322] on body "MyMenopauseRx Appointments Messaging Labs Uploads Medications Community Refer a…" at bounding box center [727, 116] width 1440 height 1811
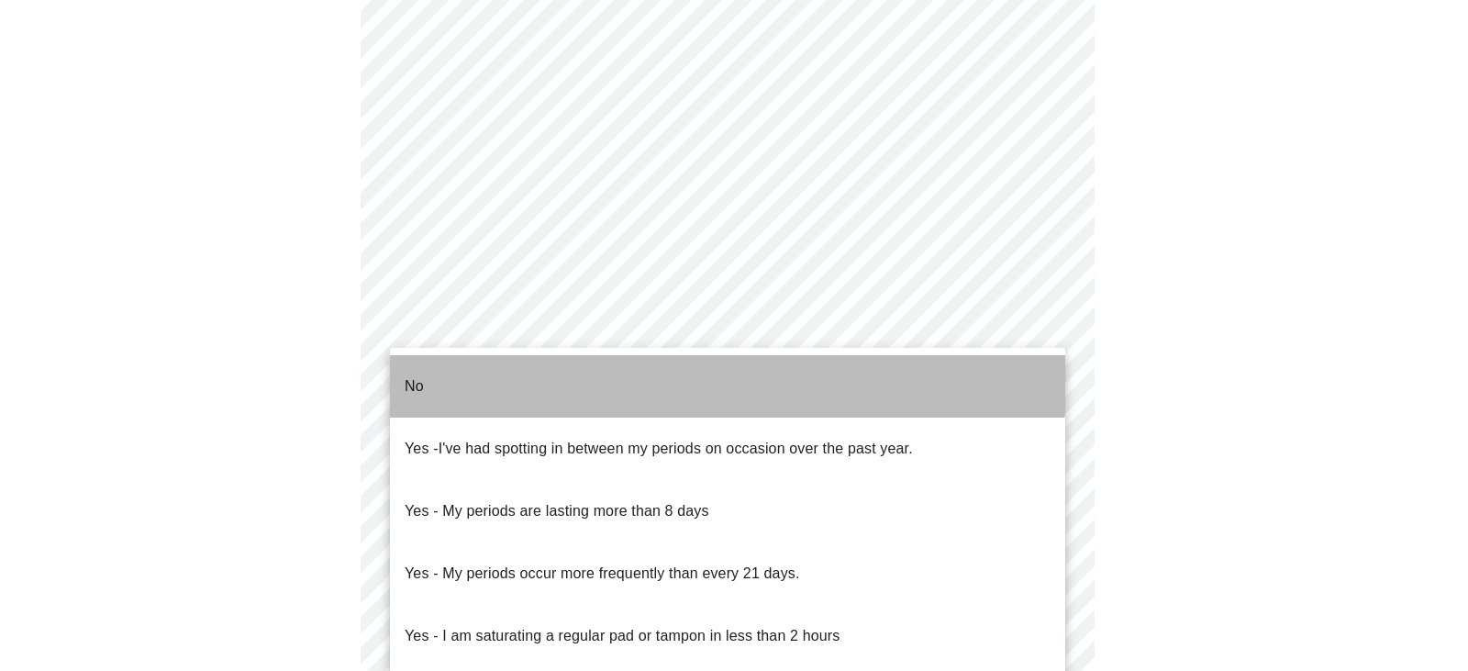
click at [481, 369] on li "No" at bounding box center [727, 386] width 675 height 62
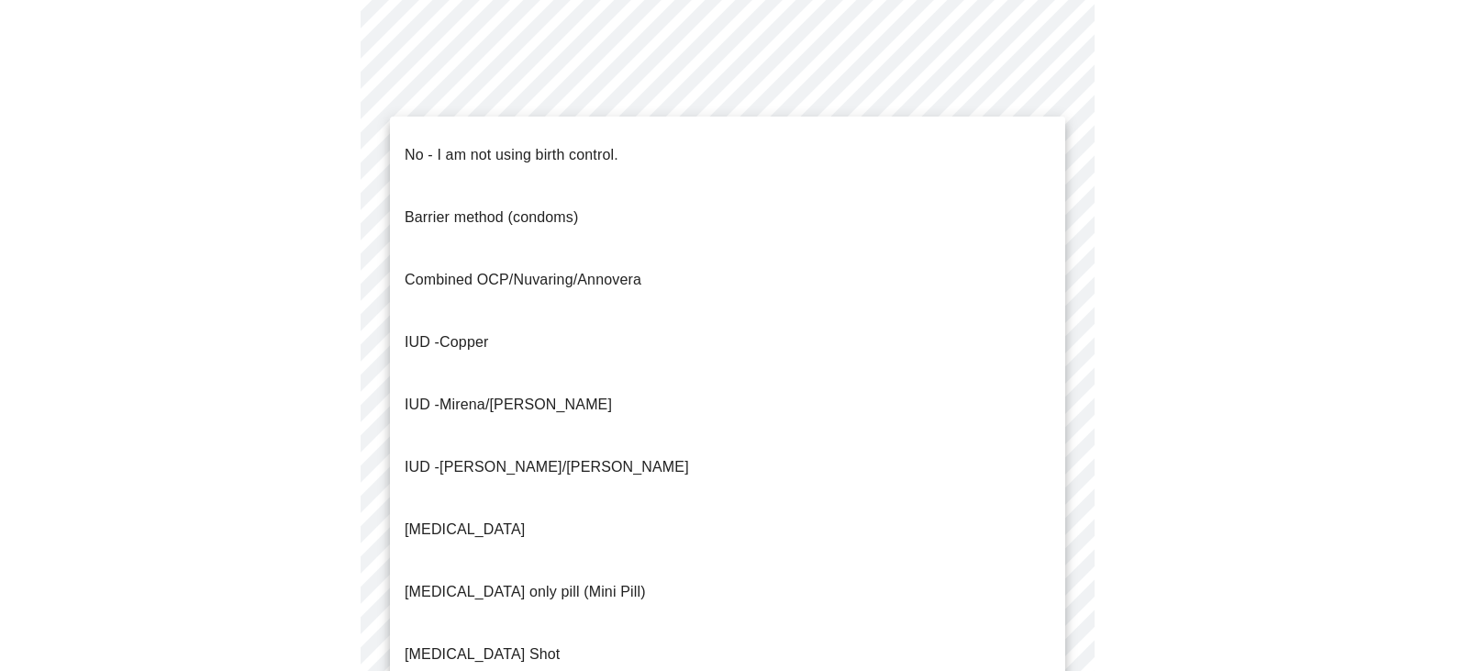
click at [510, 461] on body "MyMenopauseRx Appointments Messaging Labs Uploads Medications Community Refer a…" at bounding box center [733, 111] width 1453 height 1800
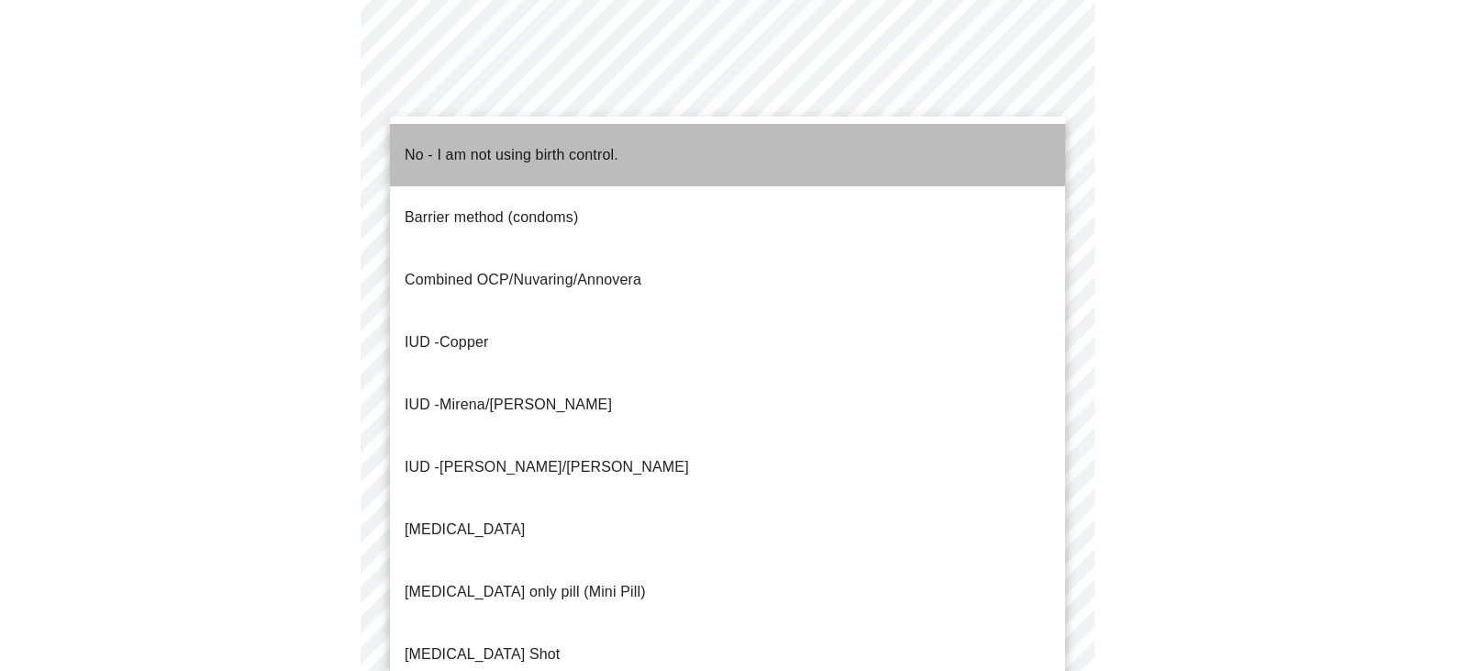
click at [615, 144] on p "No - I am not using birth control." at bounding box center [512, 155] width 214 height 22
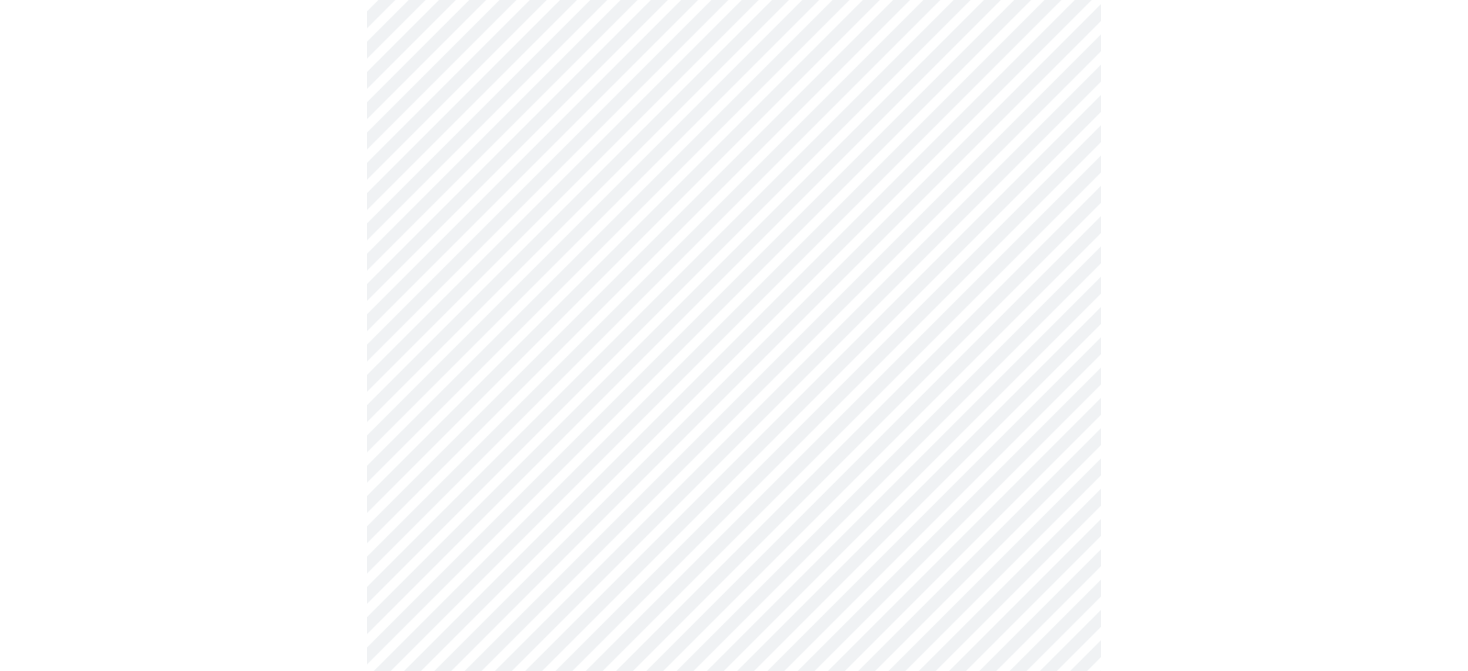
click at [545, 591] on body "MyMenopauseRx Appointments Messaging Labs Uploads Medications Community Refer a…" at bounding box center [733, 105] width 1453 height 1789
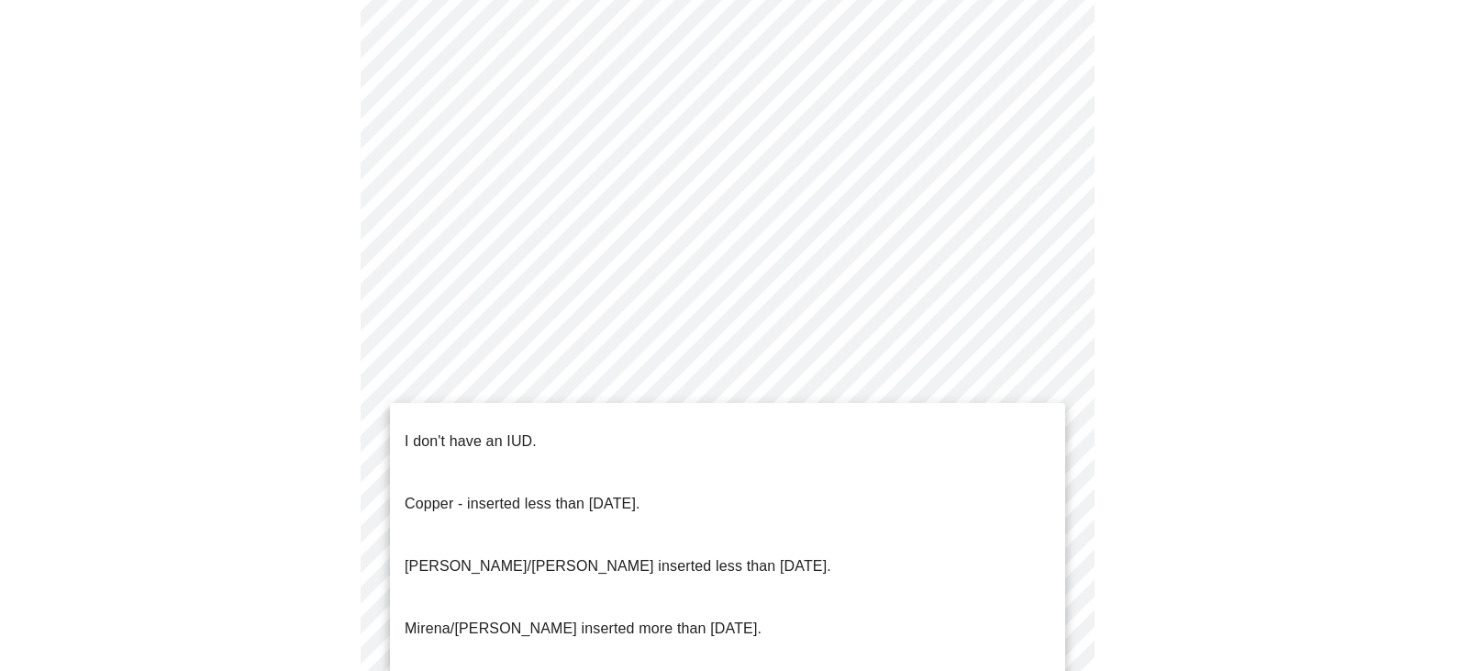
click at [515, 430] on p "I don't have an IUD." at bounding box center [471, 441] width 132 height 22
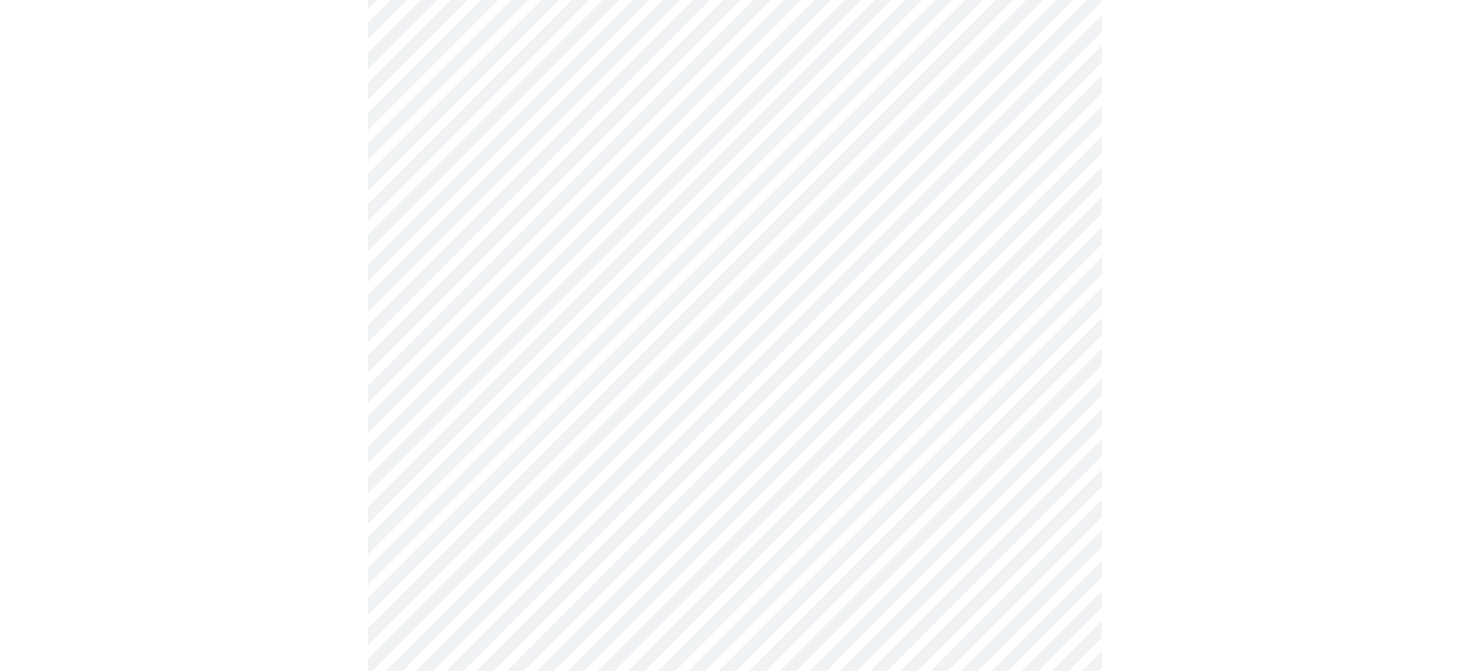
scroll to position [1107, 0]
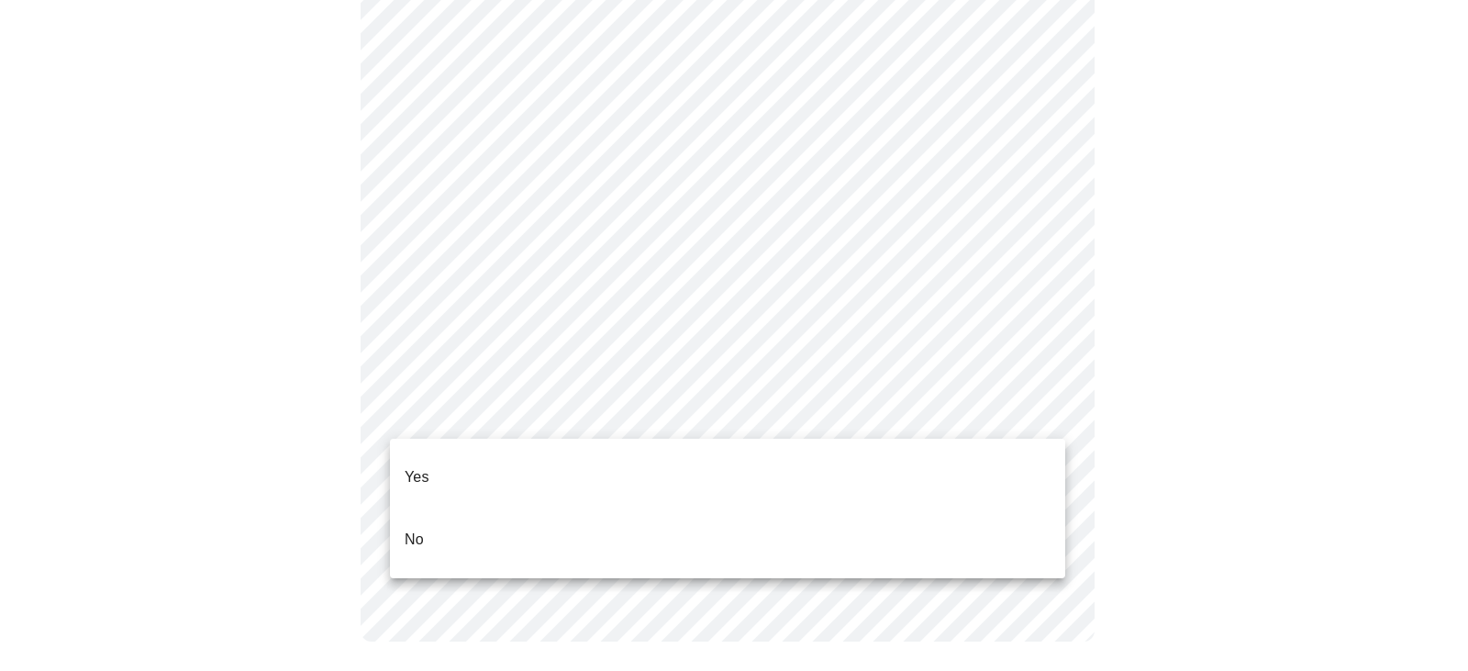
click at [495, 469] on li "Yes" at bounding box center [727, 477] width 675 height 62
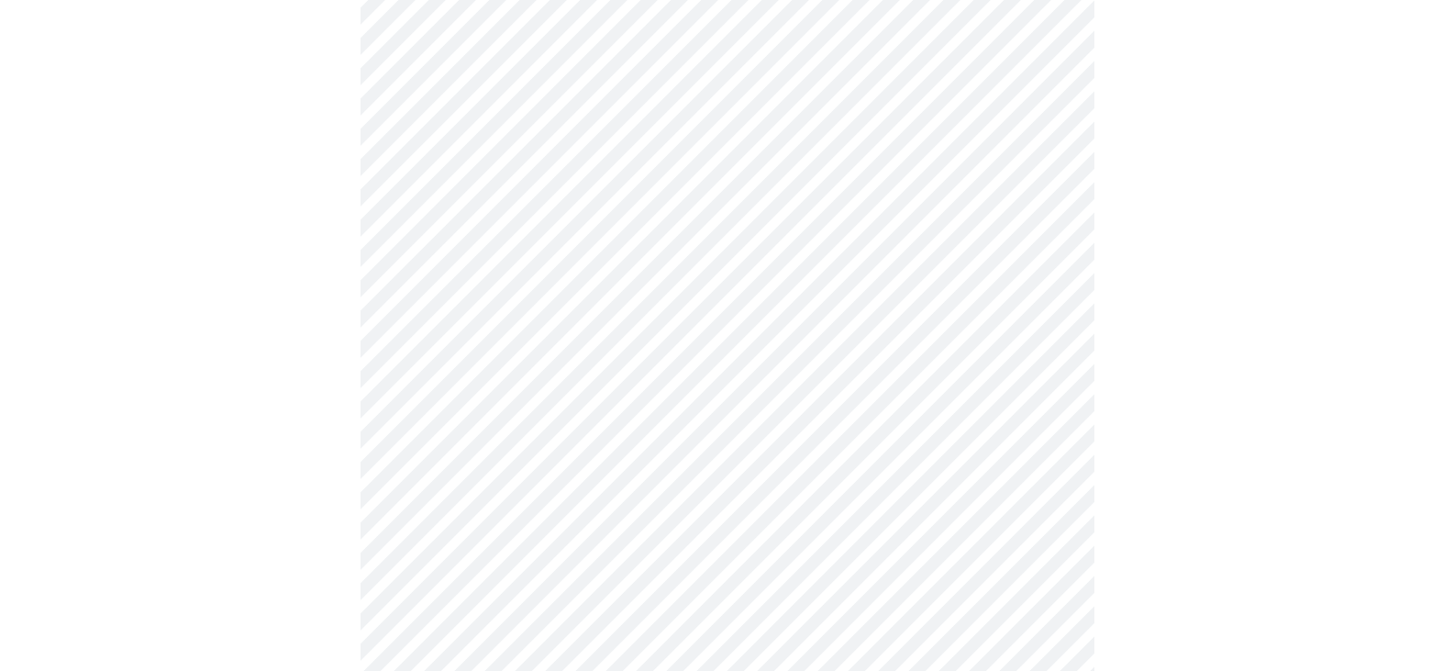
scroll to position [230, 0]
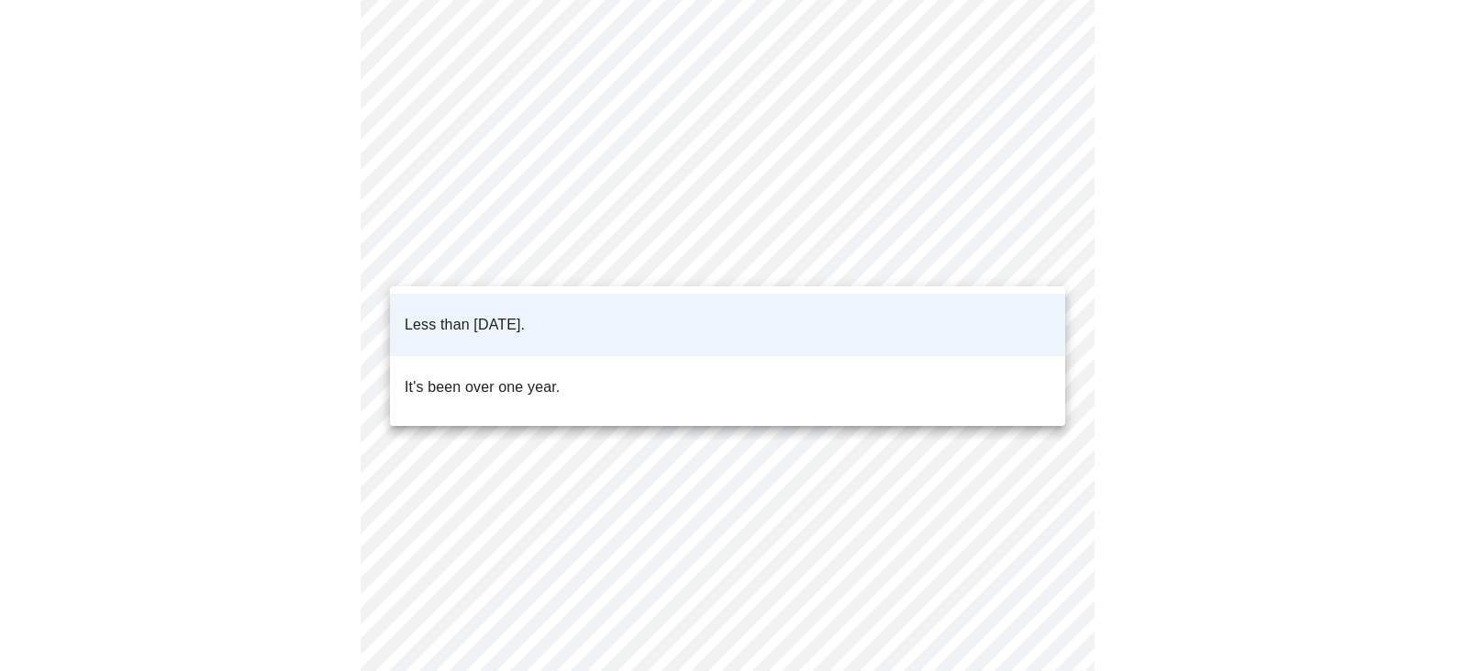
click at [1049, 250] on body "MyMenopauseRx Appointments Messaging Labs Uploads Medications Community Refer a…" at bounding box center [733, 450] width 1453 height 1346
click at [1220, 255] on div at bounding box center [734, 335] width 1468 height 671
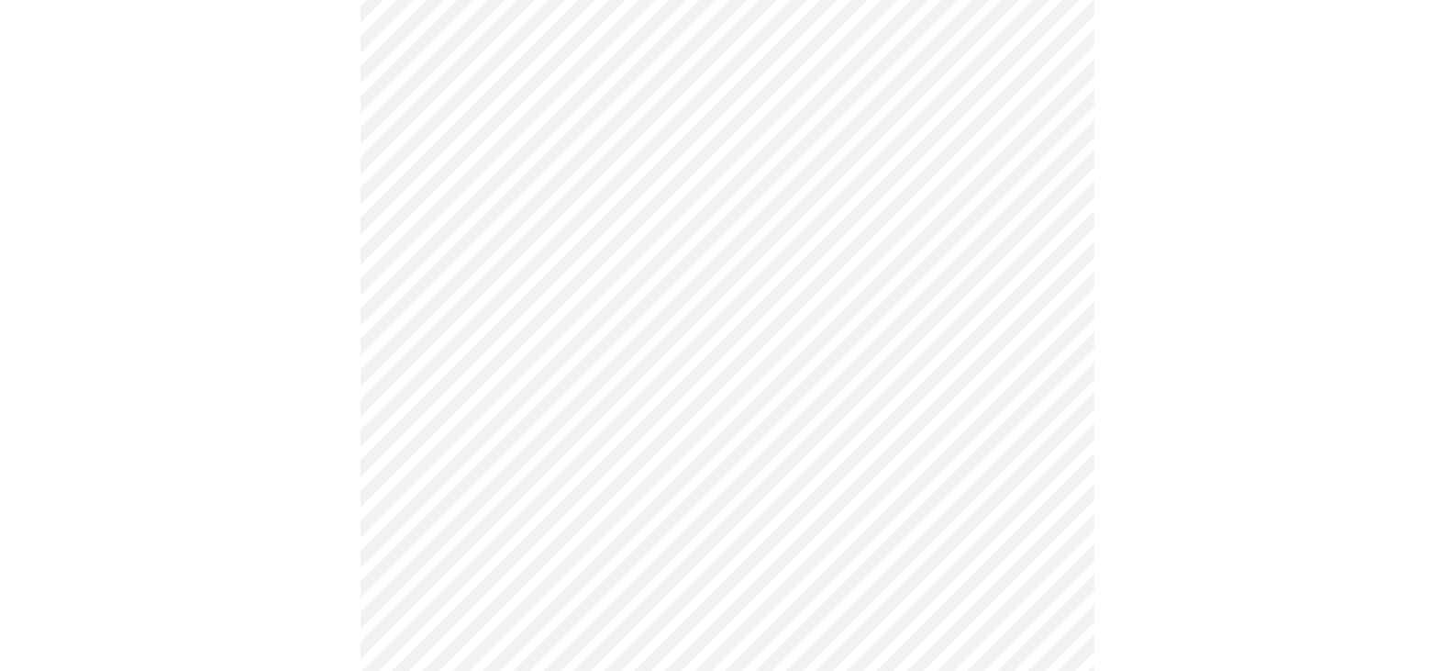
scroll to position [4694, 0]
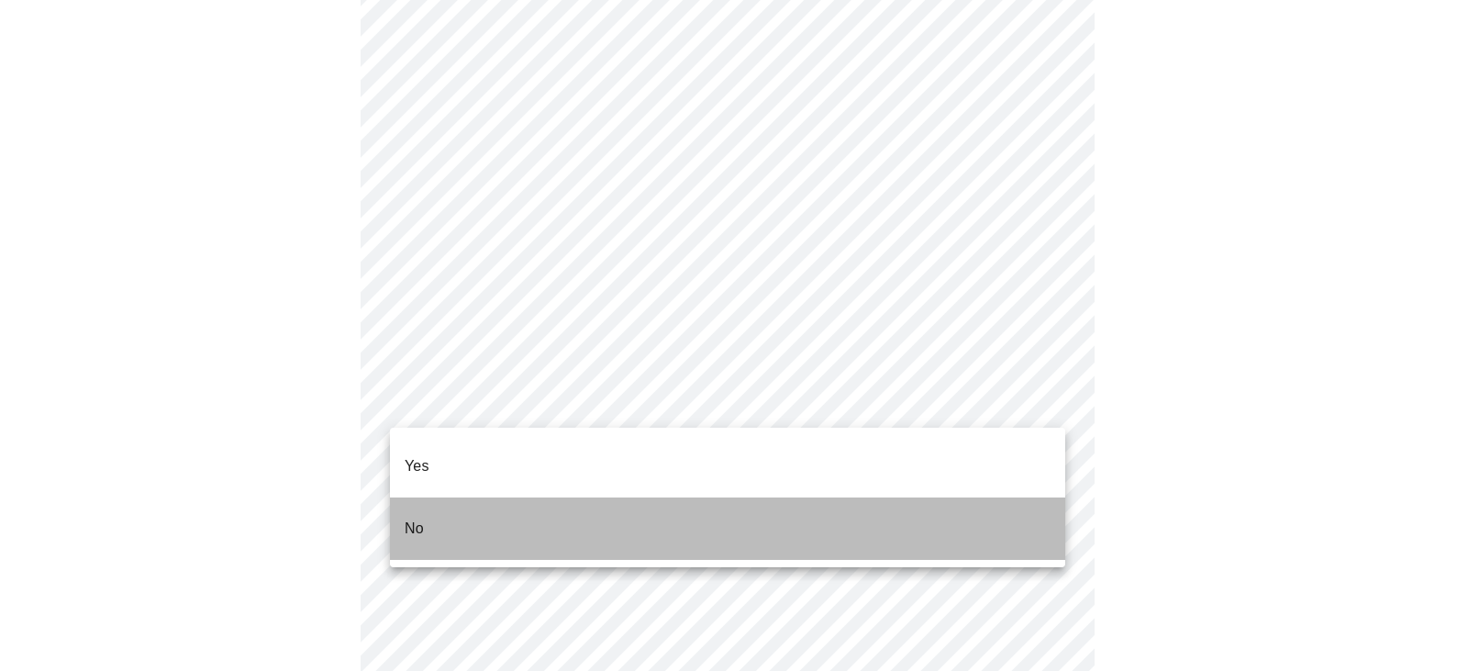
click at [413, 515] on span "No" at bounding box center [414, 528] width 19 height 51
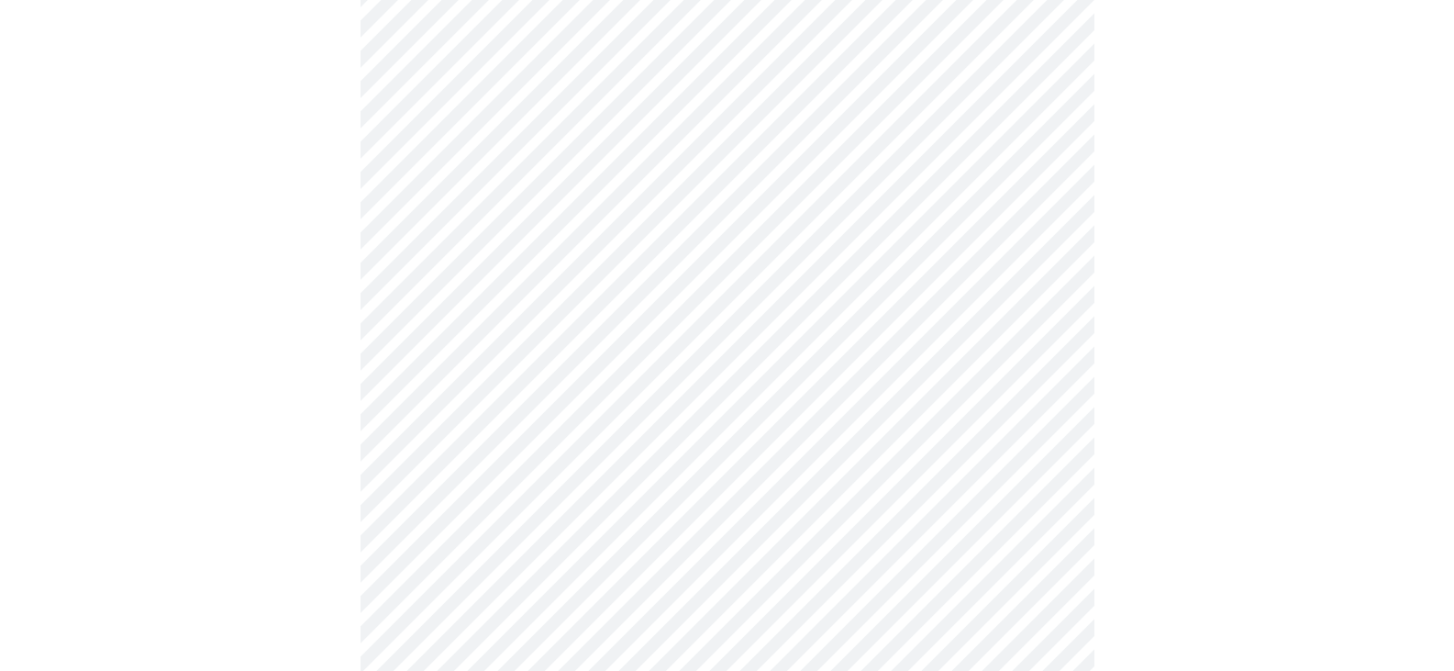
scroll to position [1284, 0]
